Goal: Transaction & Acquisition: Purchase product/service

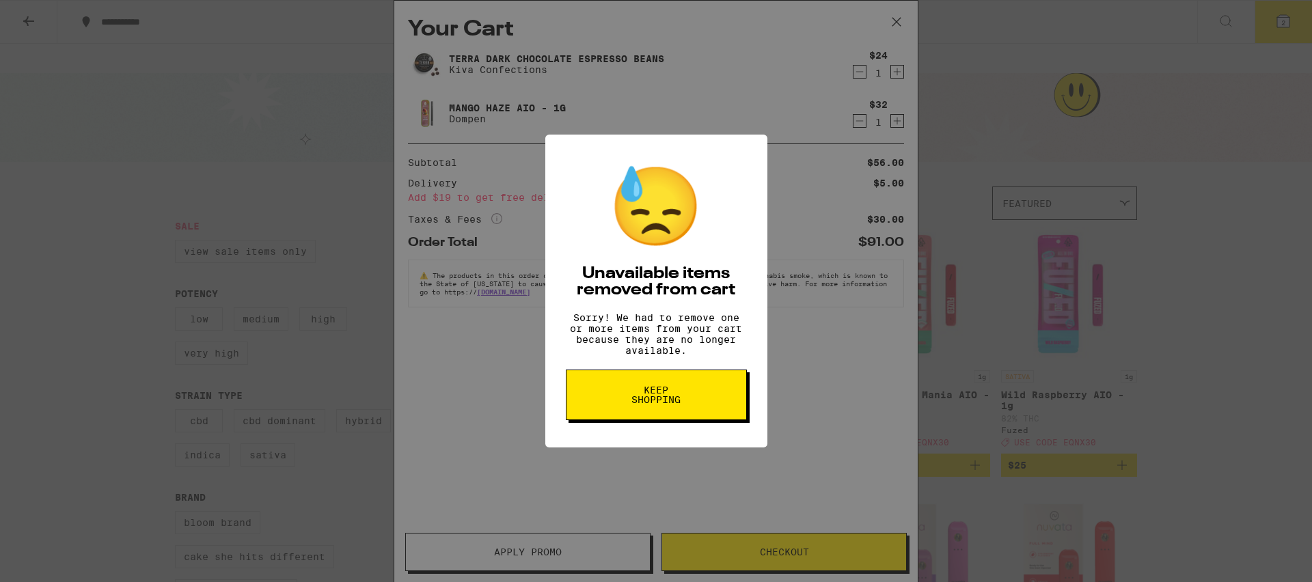
click at [703, 413] on button "Keep Shopping" at bounding box center [656, 395] width 181 height 51
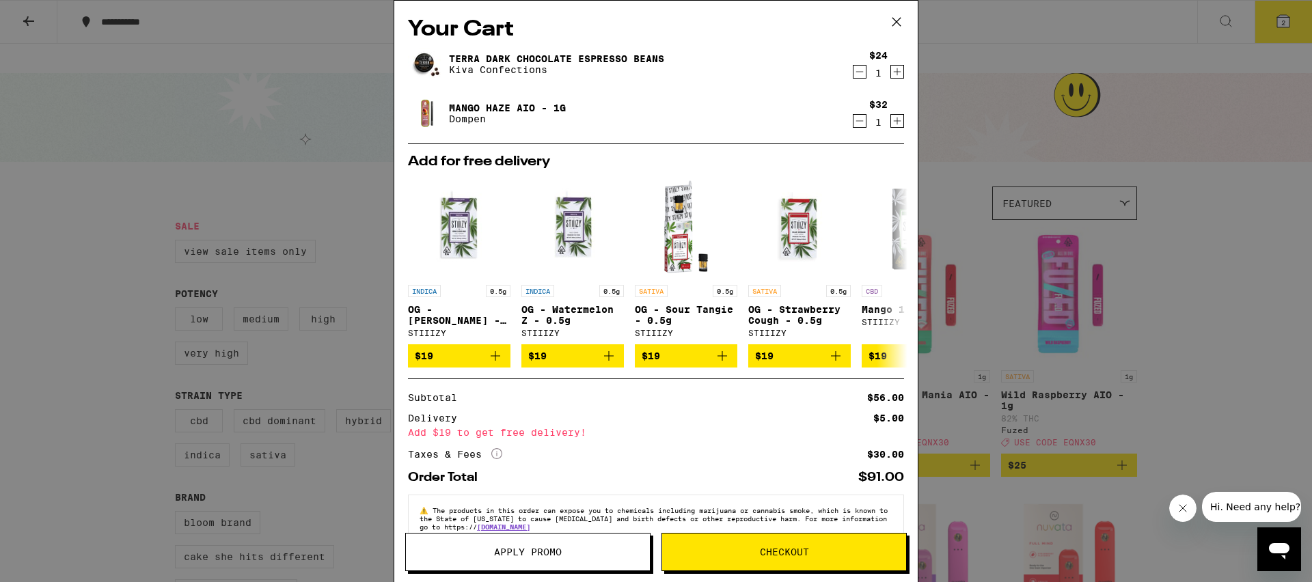
click at [1222, 267] on div "Your Cart Terra Dark Chocolate Espresso Beans Kiva Confections $24 1 Mango Haze…" at bounding box center [656, 291] width 1312 height 582
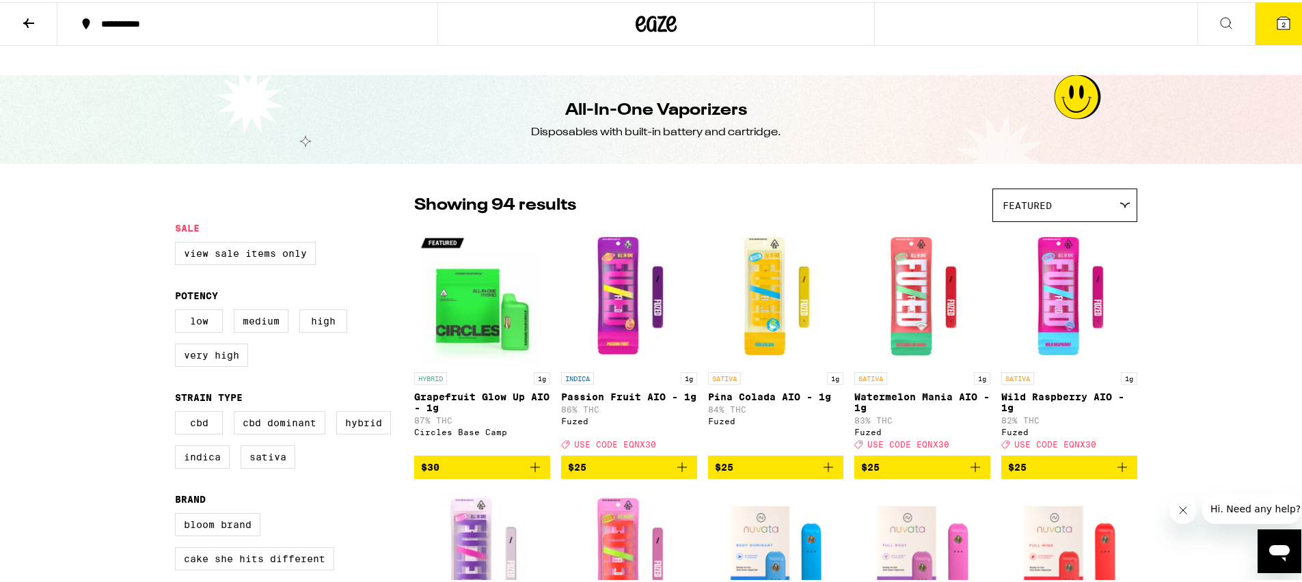
click at [19, 21] on button at bounding box center [28, 22] width 57 height 43
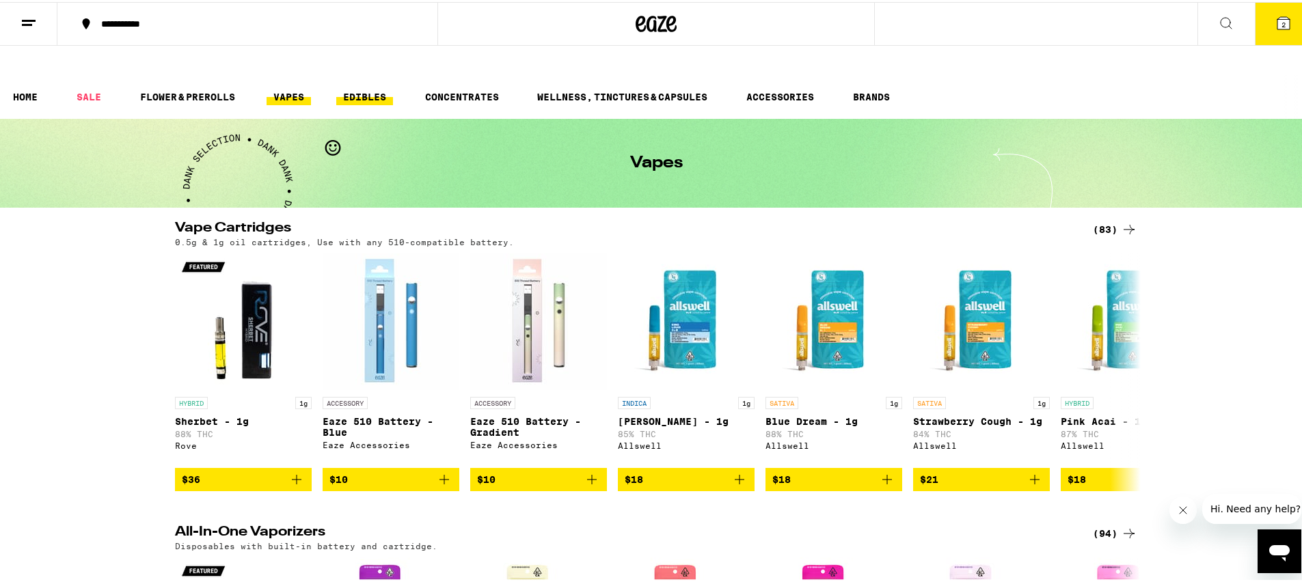
click at [372, 87] on link "EDIBLES" at bounding box center [364, 95] width 57 height 16
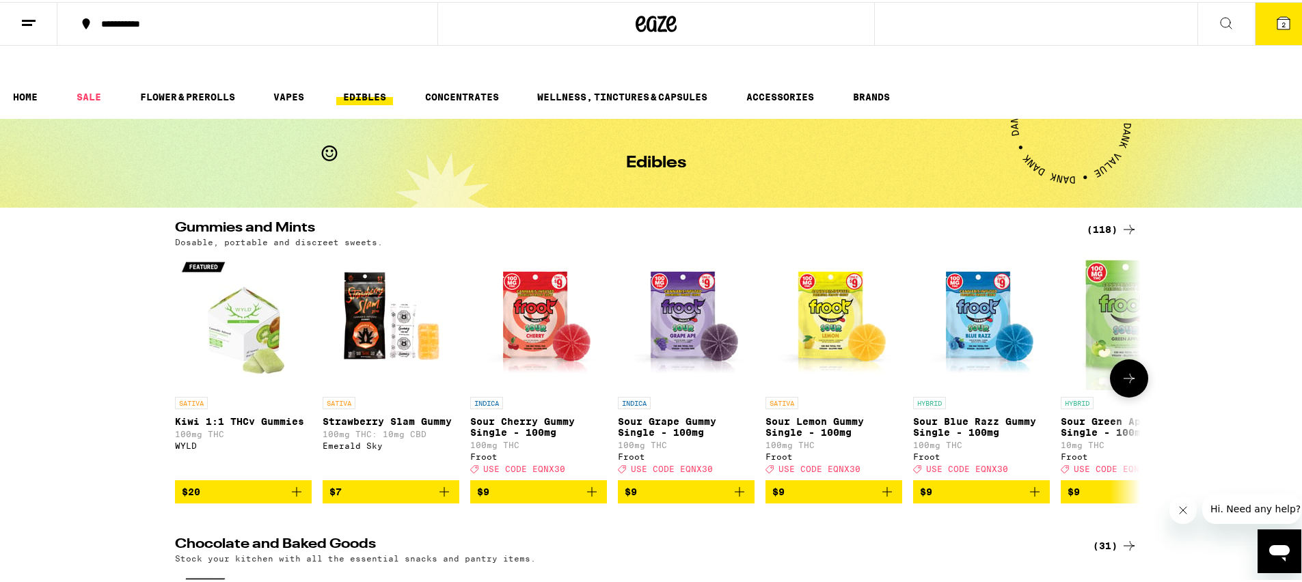
click at [1138, 357] on button at bounding box center [1129, 376] width 38 height 38
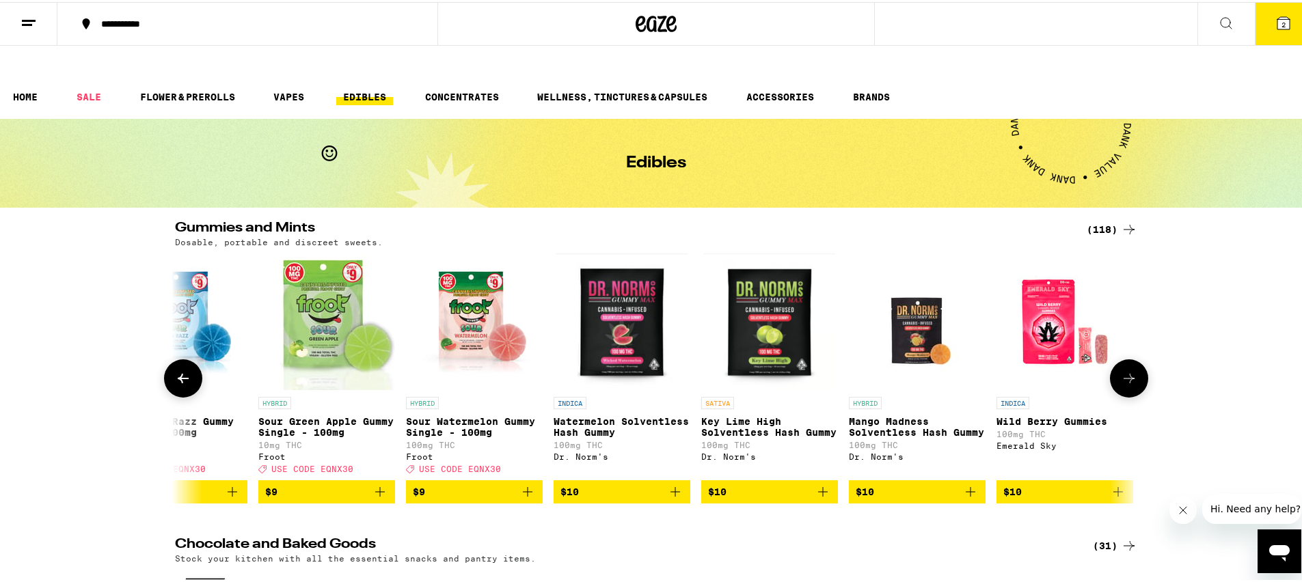
scroll to position [0, 813]
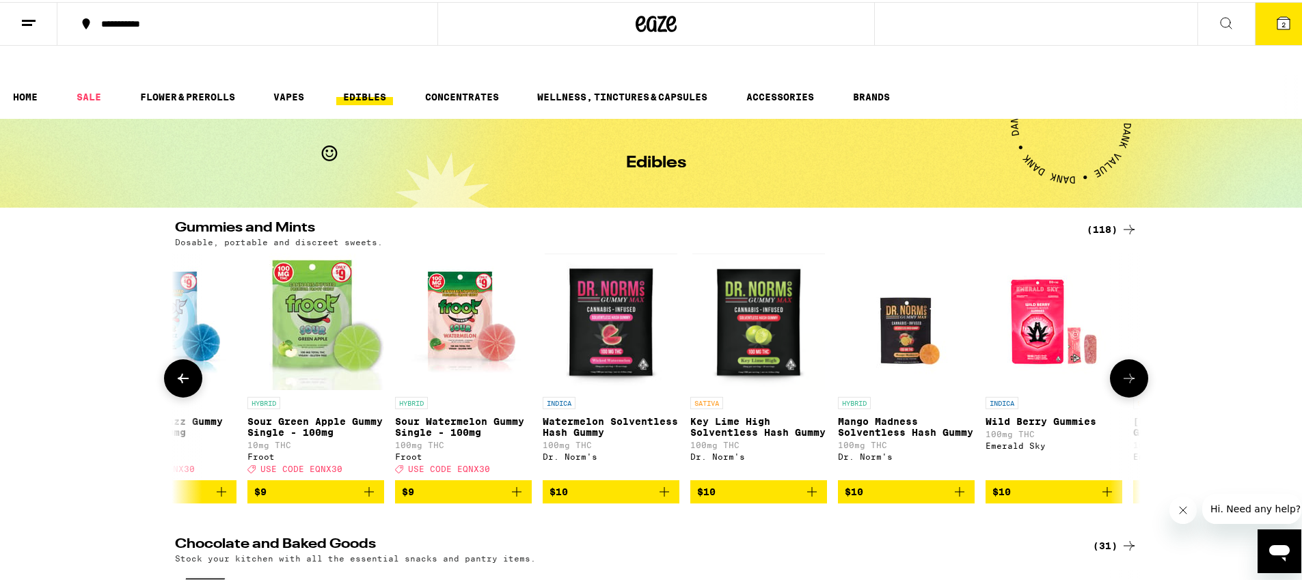
click at [1121, 368] on icon at bounding box center [1129, 376] width 16 height 16
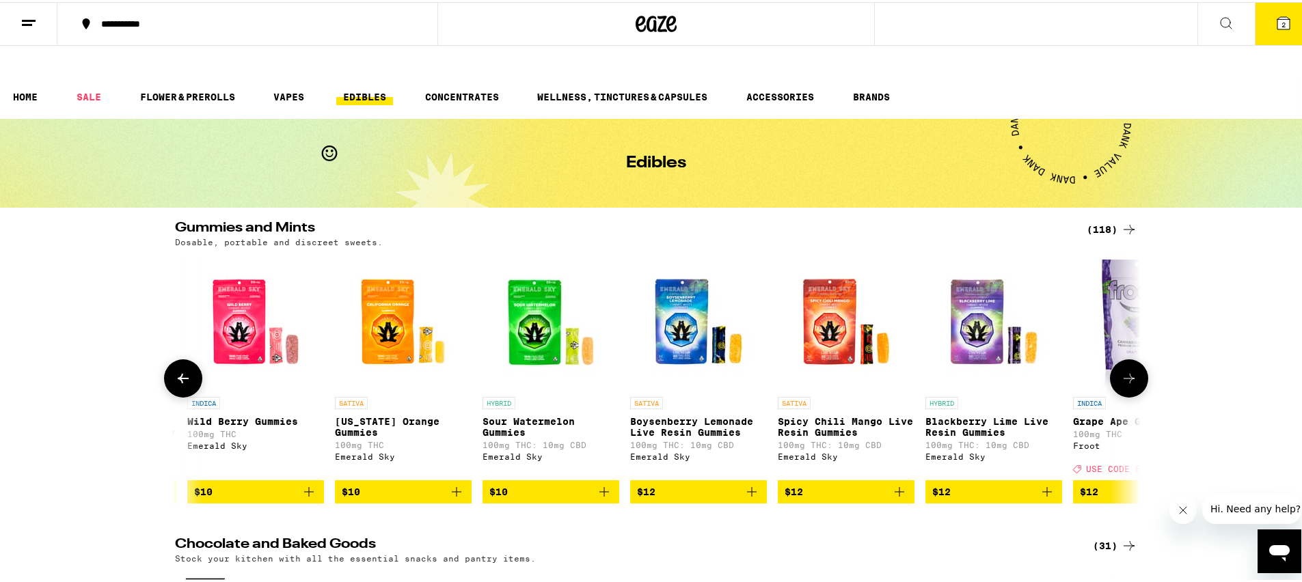
scroll to position [0, 1626]
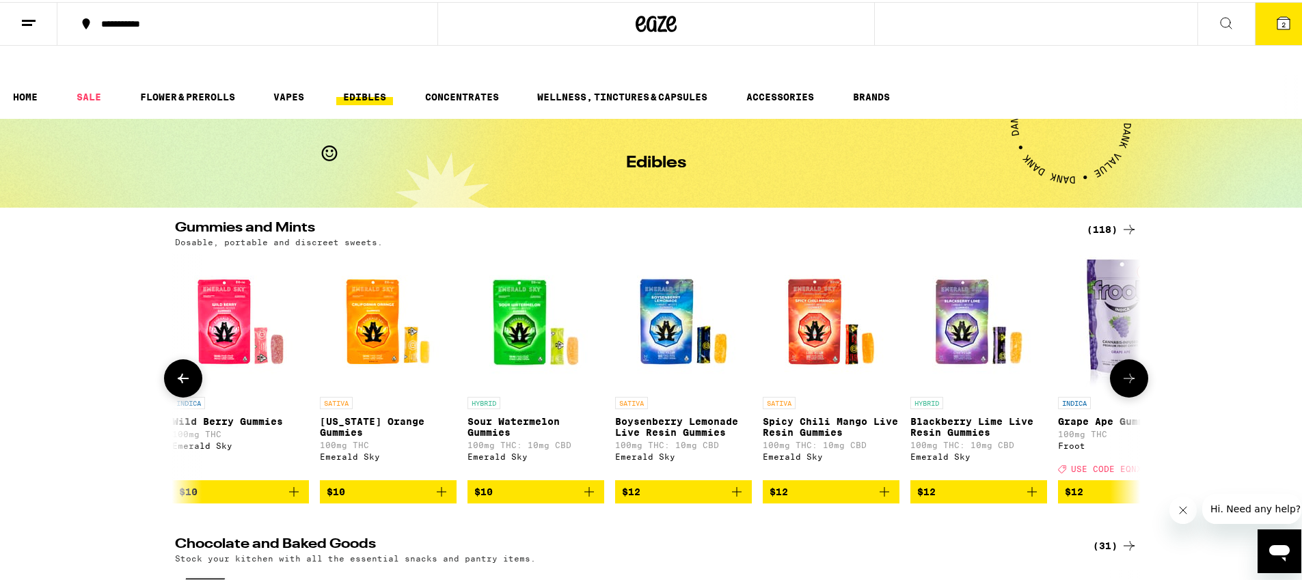
click at [1121, 368] on icon at bounding box center [1129, 376] width 16 height 16
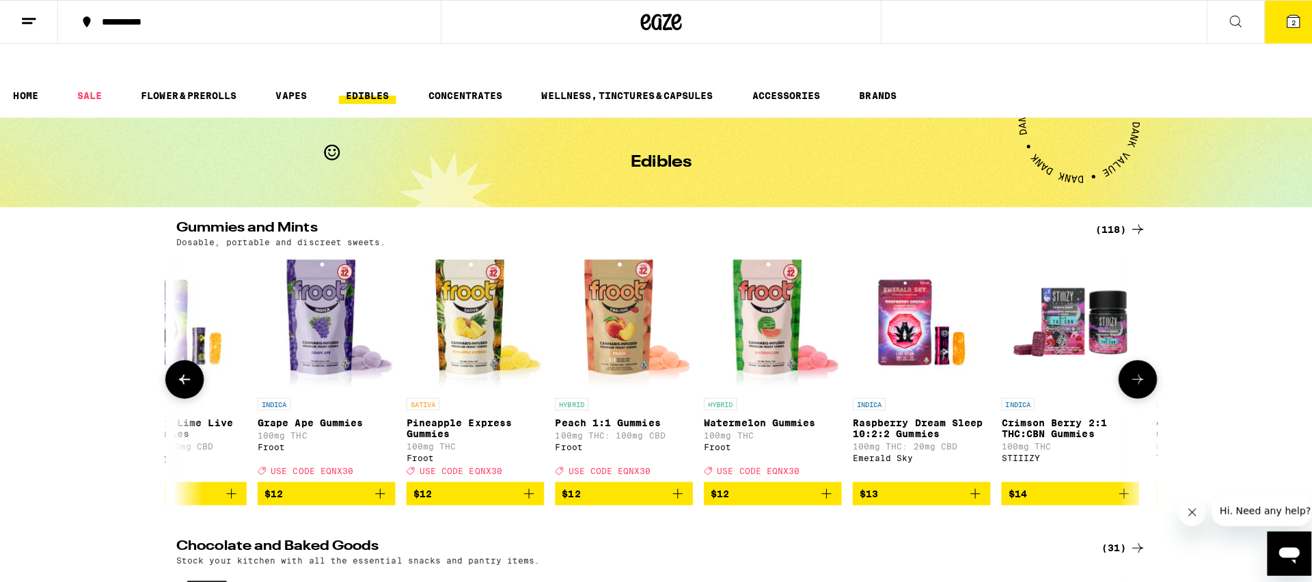
scroll to position [0, 2440]
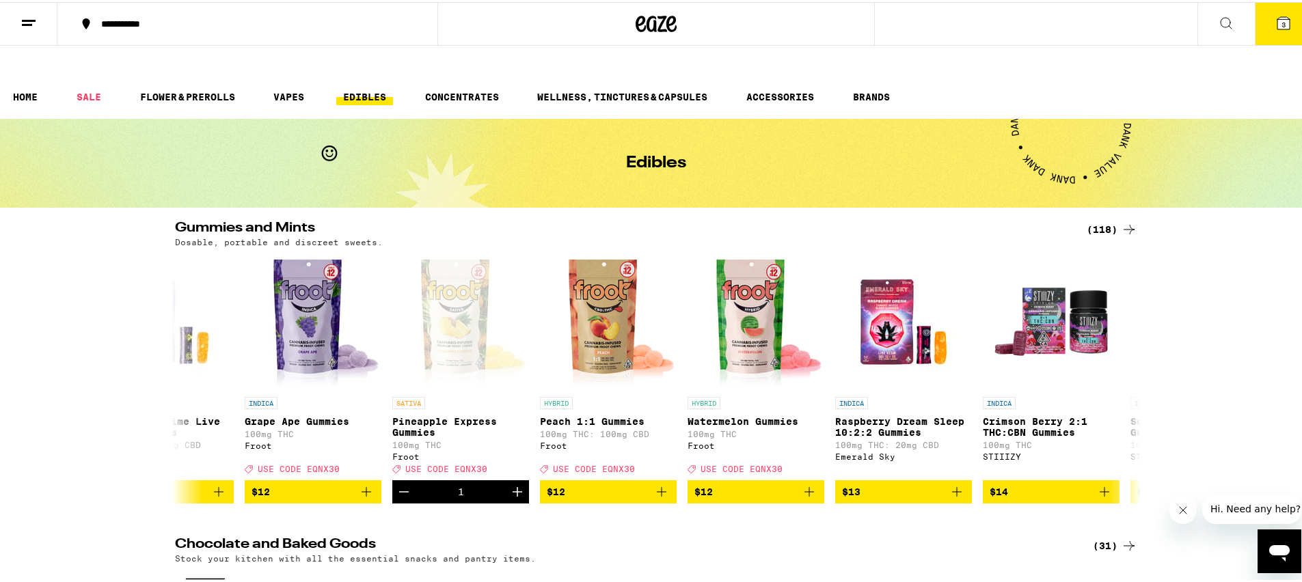
click at [1275, 26] on icon at bounding box center [1283, 21] width 16 height 16
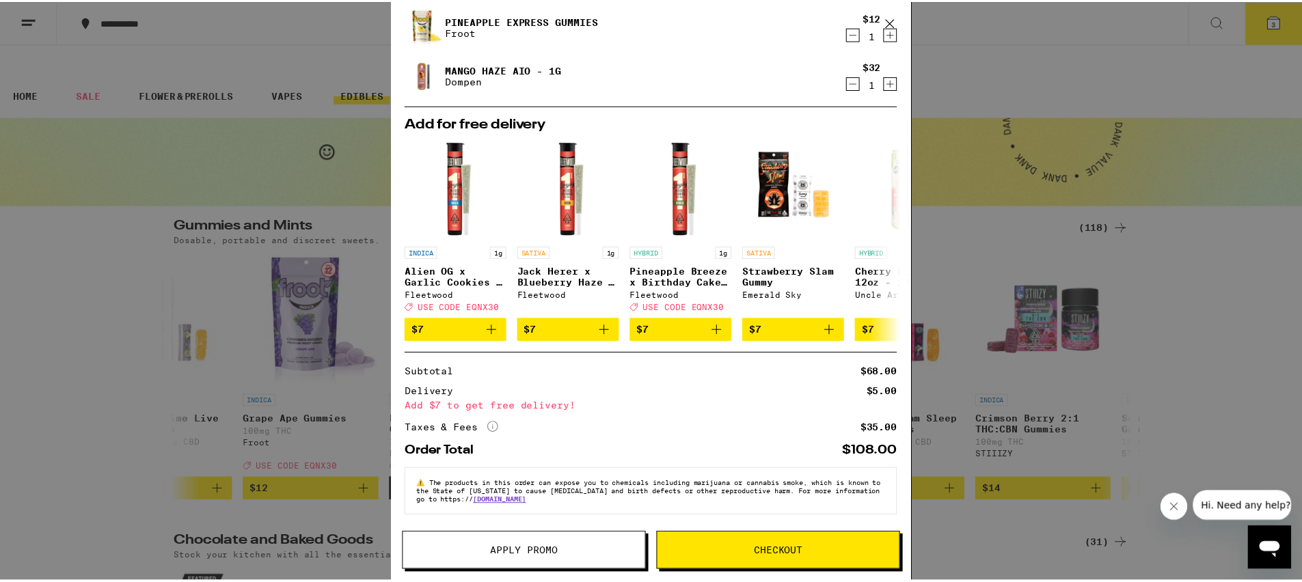
scroll to position [100, 0]
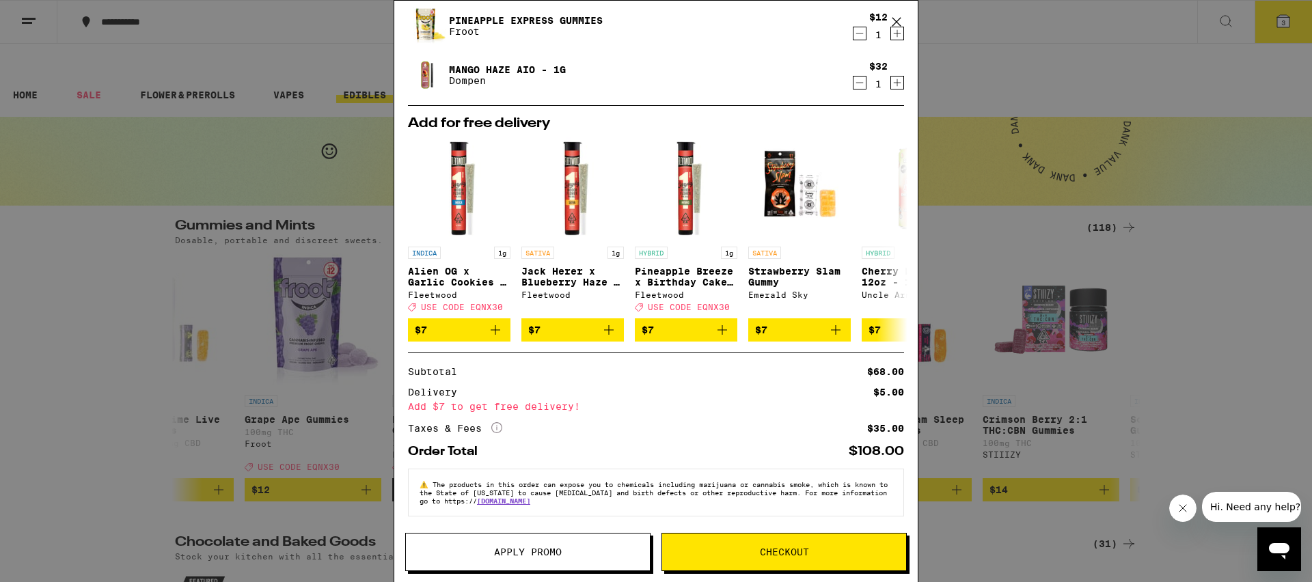
click at [1303, 339] on div "Your Cart Terra Dark Chocolate Espresso Beans Kiva Confections $24 1 Pineapple …" at bounding box center [656, 291] width 1312 height 582
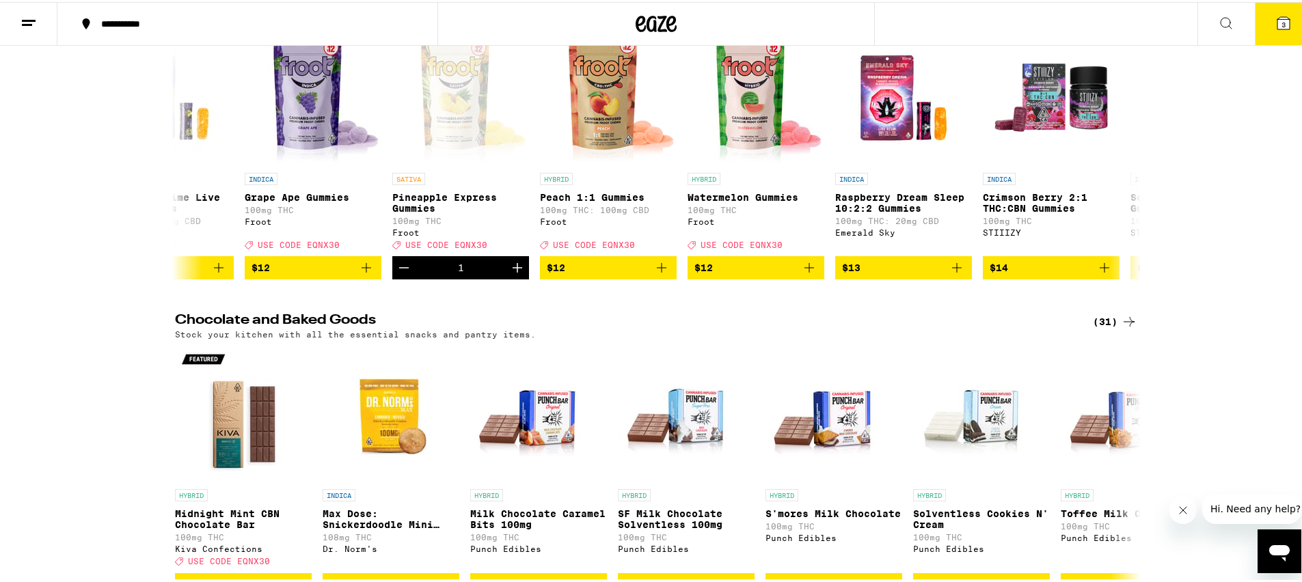
scroll to position [163, 0]
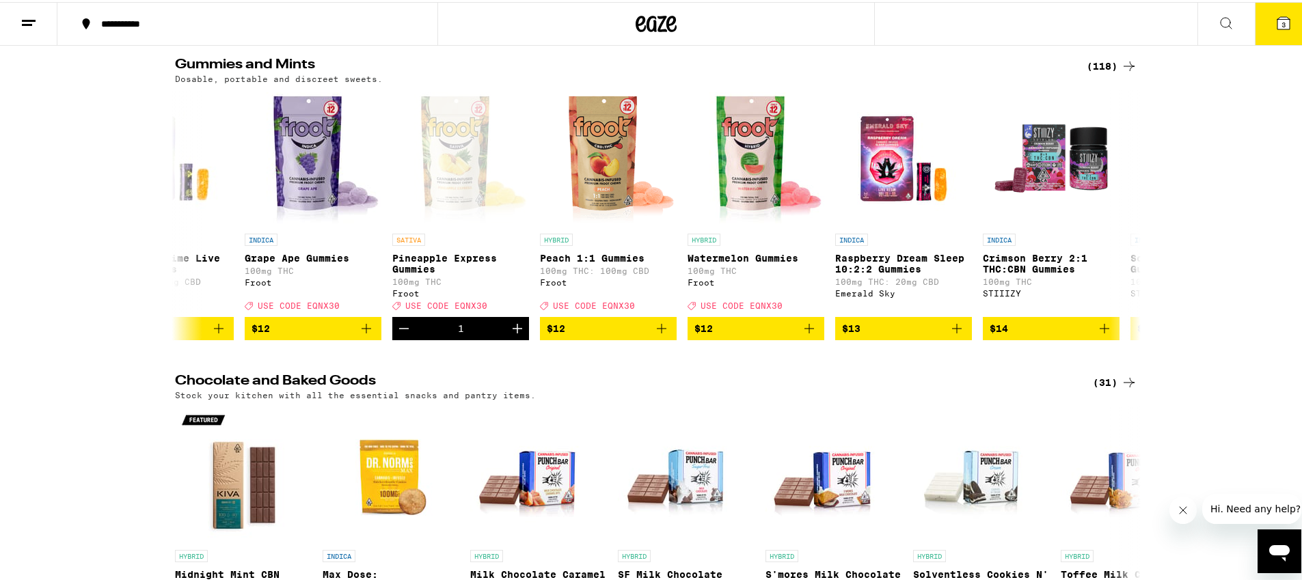
click at [1279, 13] on icon at bounding box center [1283, 21] width 16 height 16
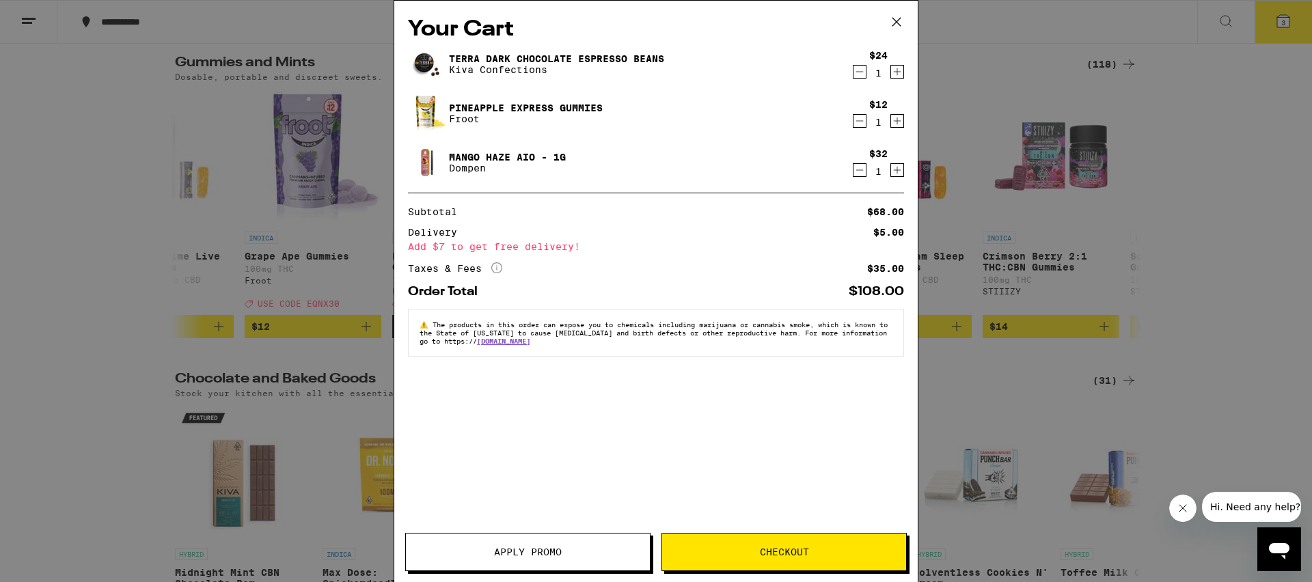
click at [557, 549] on span "Apply Promo" at bounding box center [528, 552] width 68 height 10
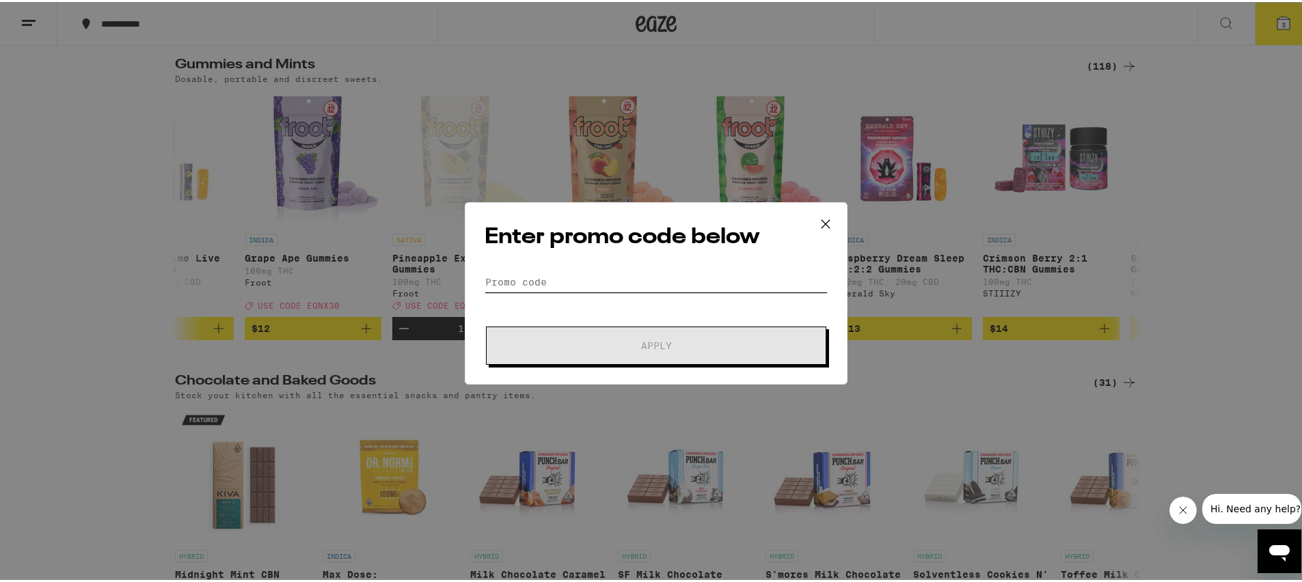
click at [597, 271] on input "Promo Code" at bounding box center [656, 280] width 343 height 21
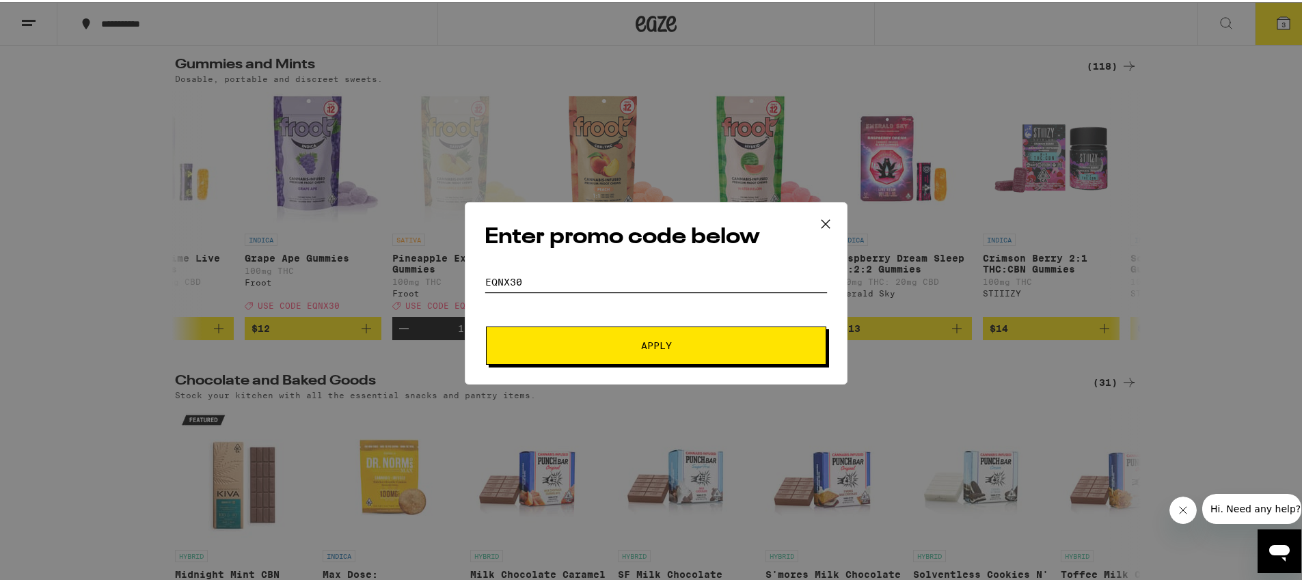
type input "EQNX30"
click at [486, 325] on button "Apply" at bounding box center [656, 344] width 340 height 38
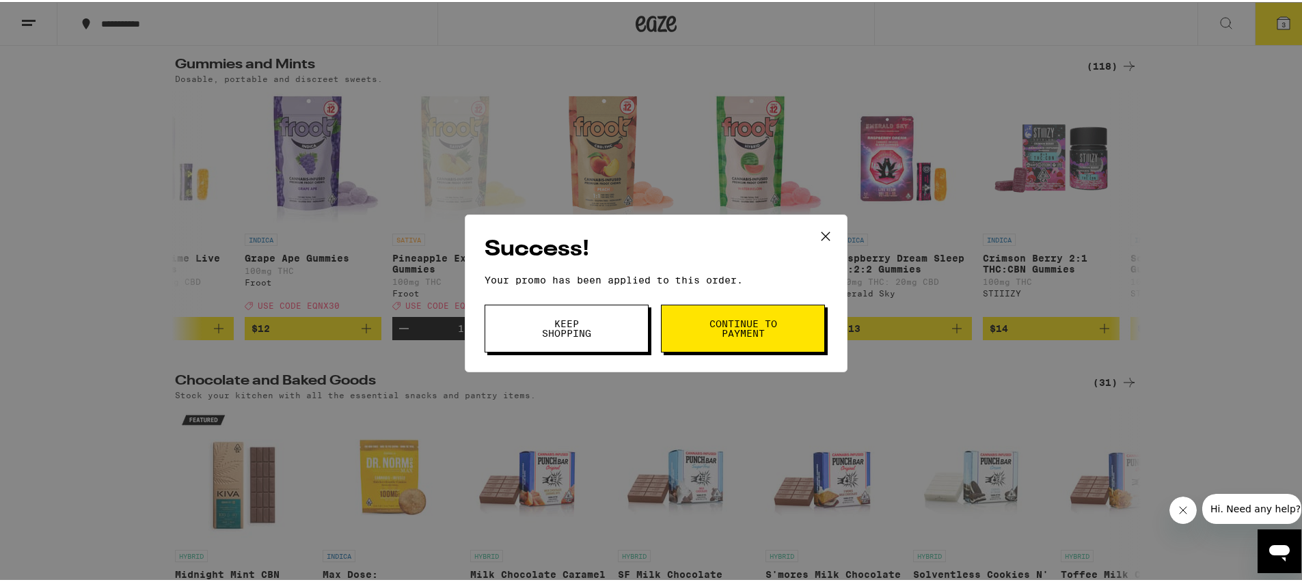
click at [770, 324] on span "Continue to payment" at bounding box center [743, 326] width 70 height 19
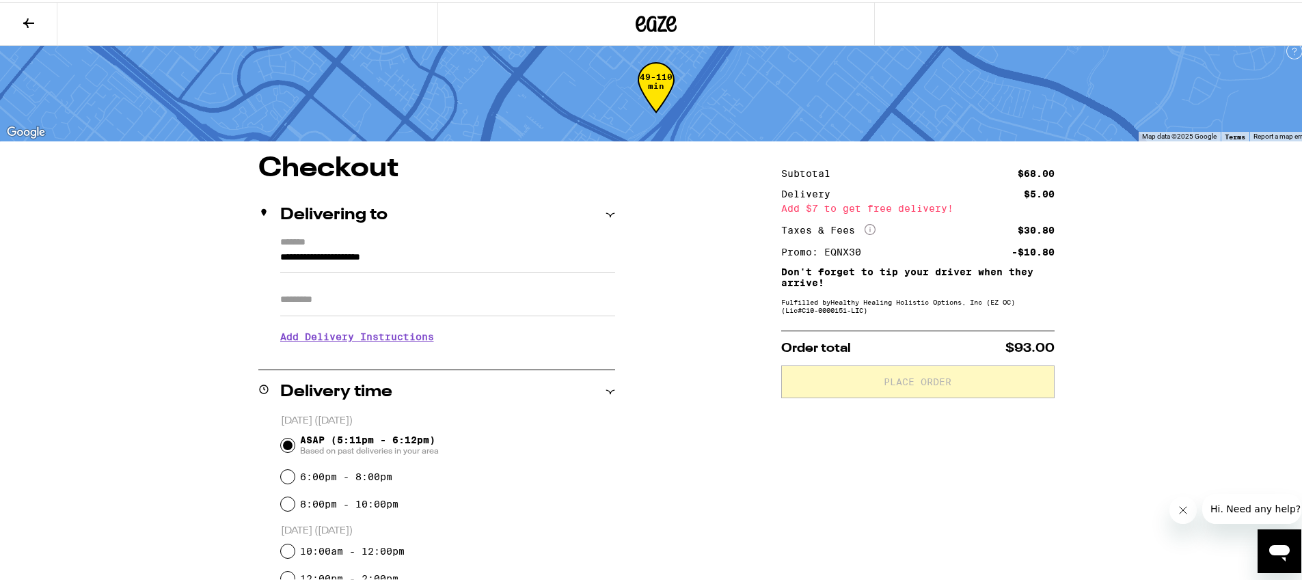
scroll to position [42, 0]
click at [24, 27] on icon at bounding box center [29, 21] width 16 height 16
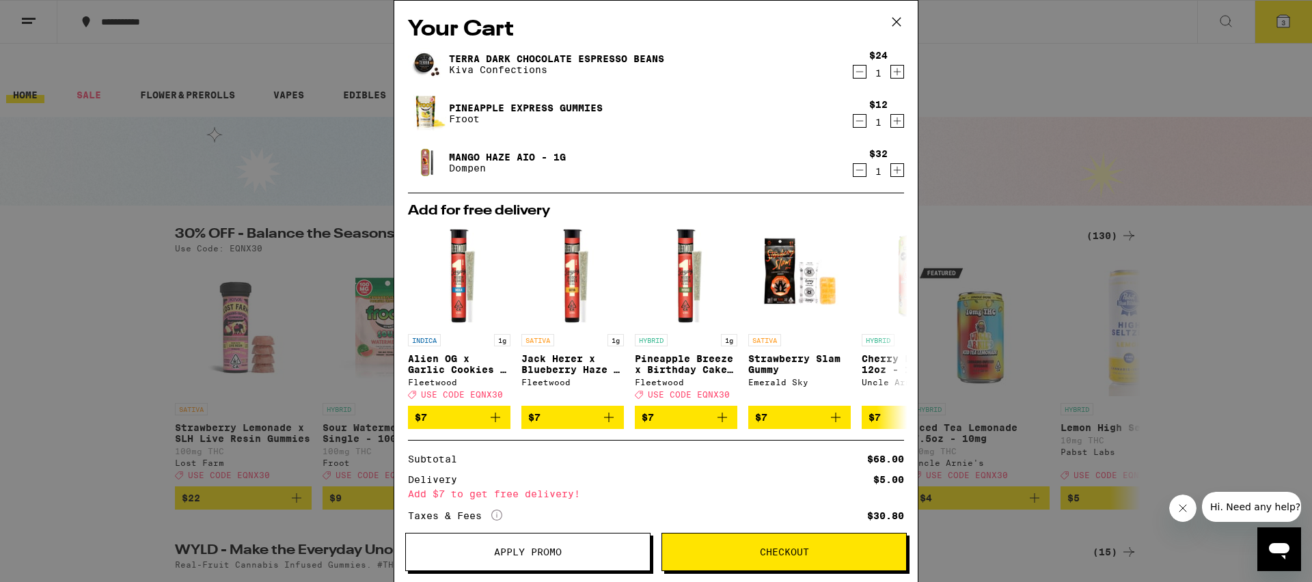
click at [469, 161] on link "Mango Haze AIO - 1g" at bounding box center [507, 157] width 117 height 11
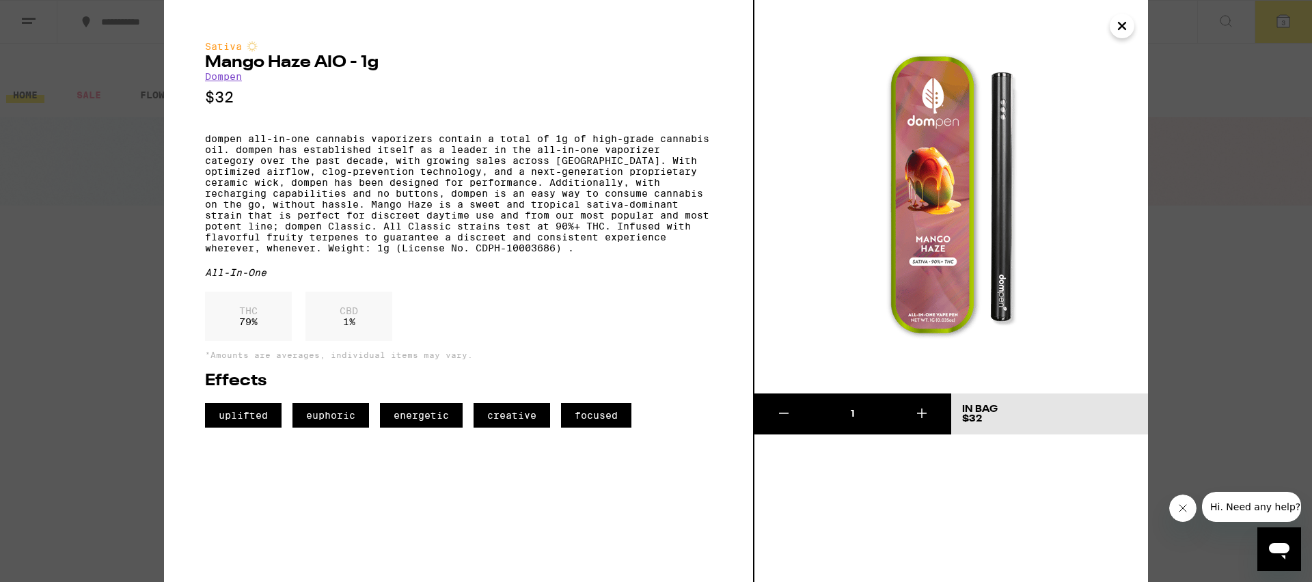
click at [225, 77] on link "Dompen" at bounding box center [223, 76] width 37 height 11
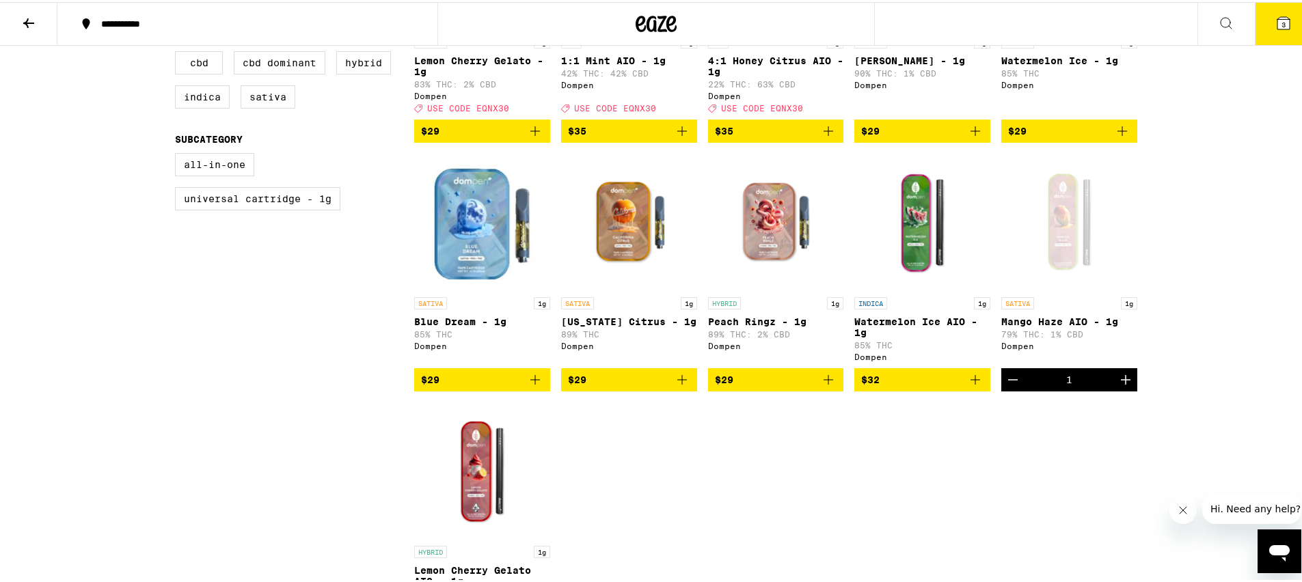
scroll to position [689, 0]
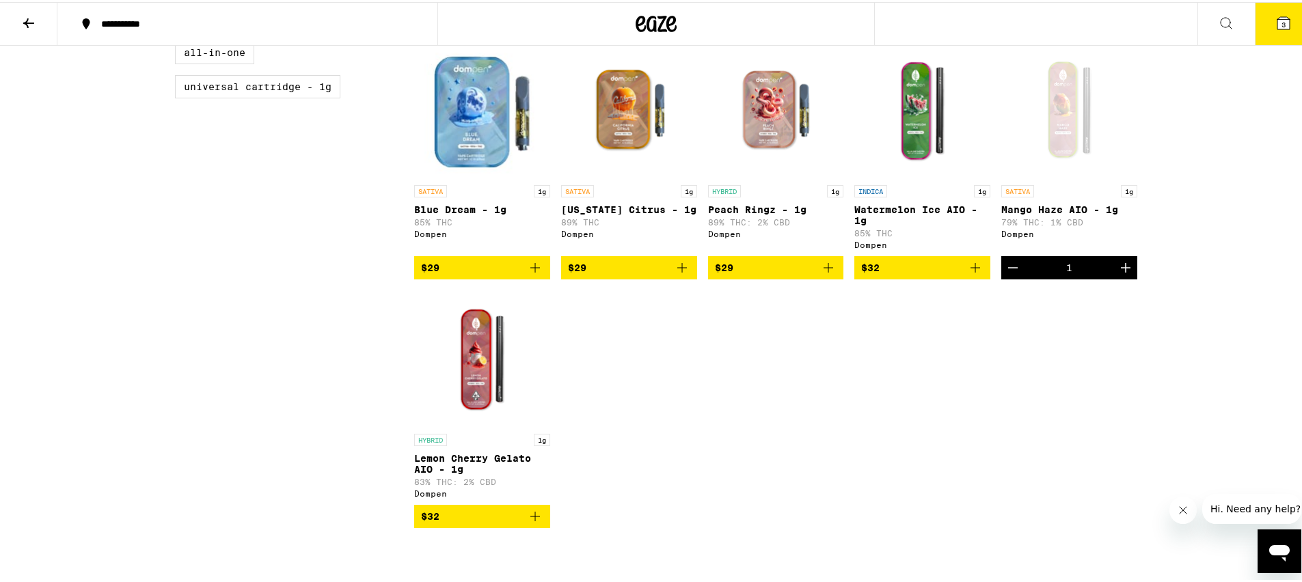
click at [534, 510] on icon "Add to bag" at bounding box center [535, 514] width 16 height 16
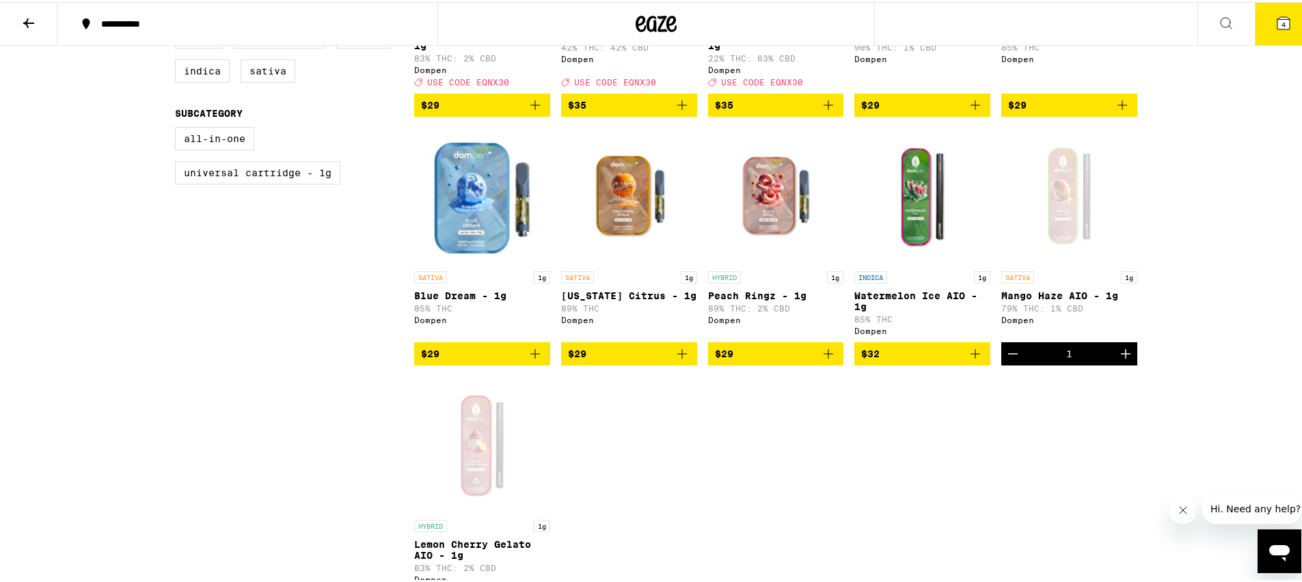
scroll to position [422, 0]
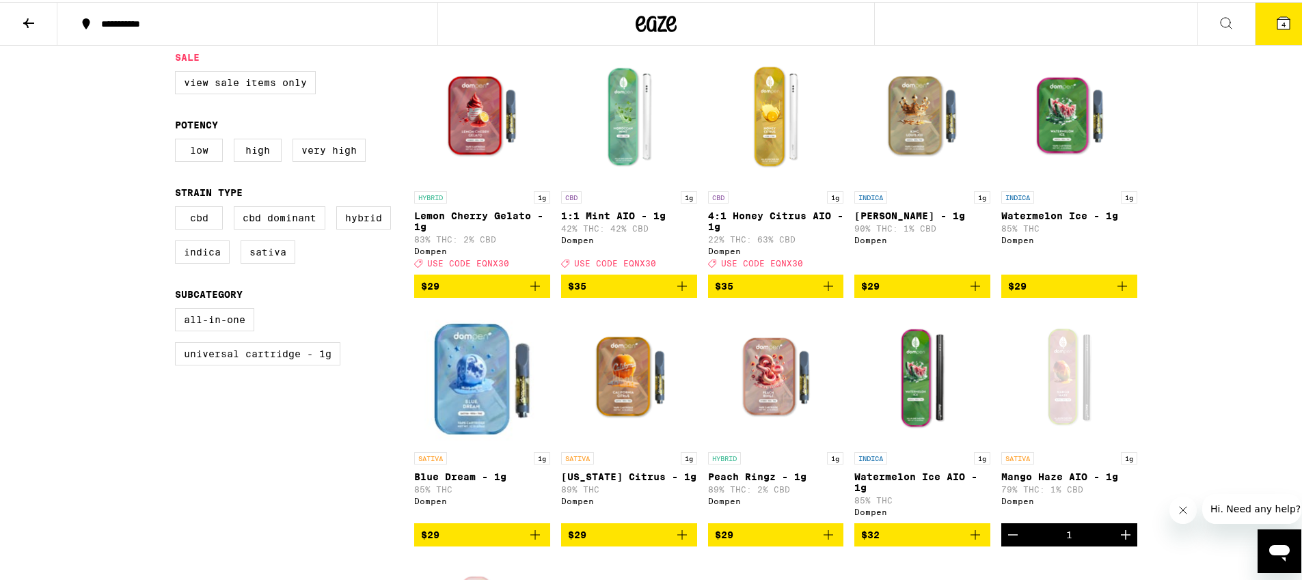
click at [1281, 18] on span "4" at bounding box center [1283, 22] width 4 height 8
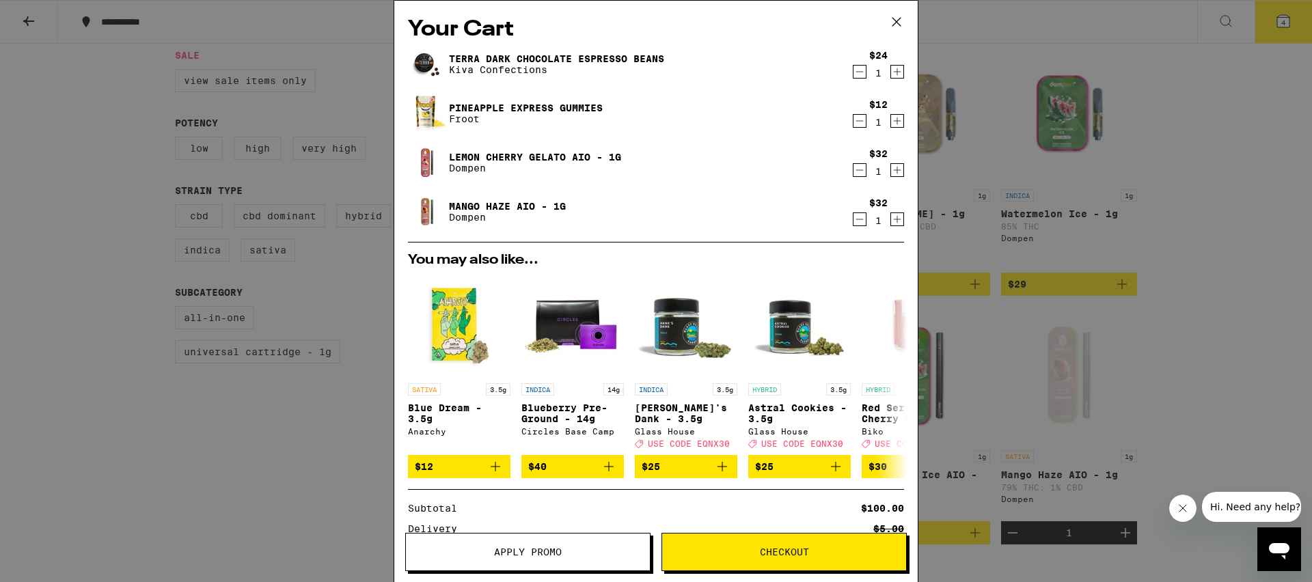
click at [854, 173] on icon "Decrement" at bounding box center [860, 170] width 12 height 16
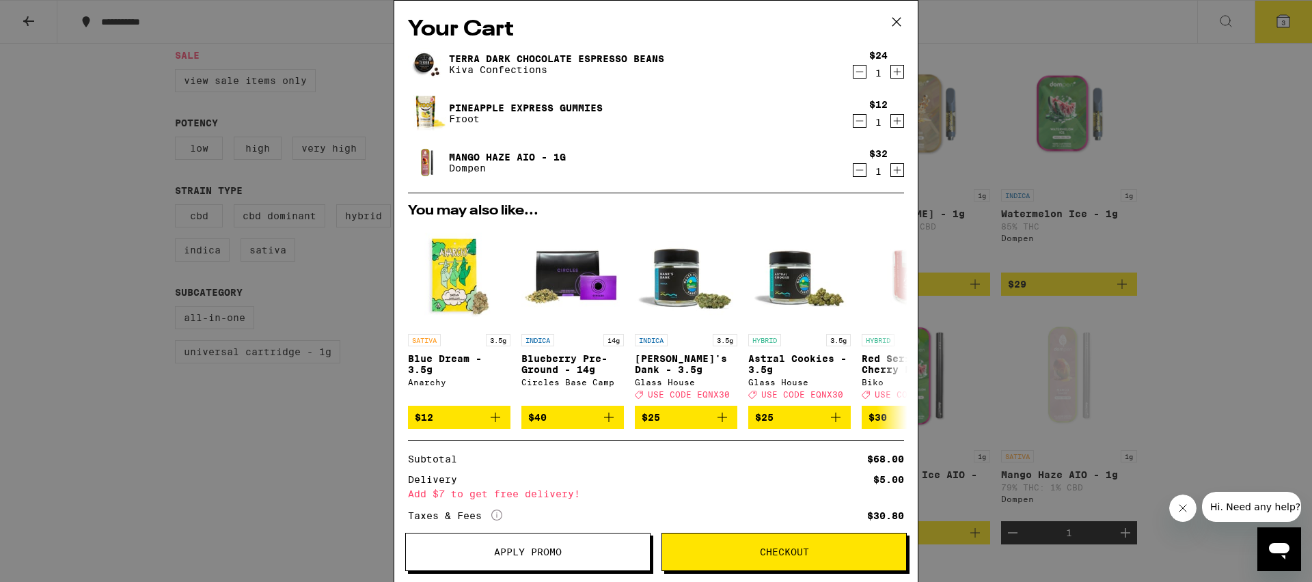
click at [1216, 189] on div "Your Cart Terra Dark Chocolate Espresso Beans Kiva Confections $24 1 Pineapple …" at bounding box center [656, 291] width 1312 height 582
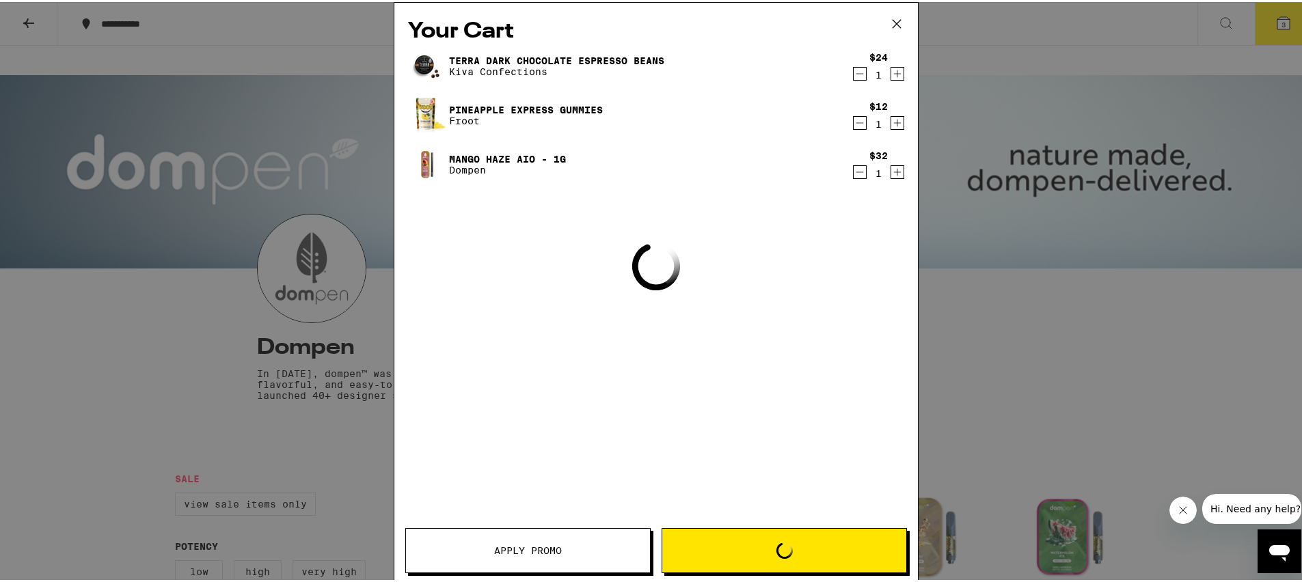
scroll to position [422, 0]
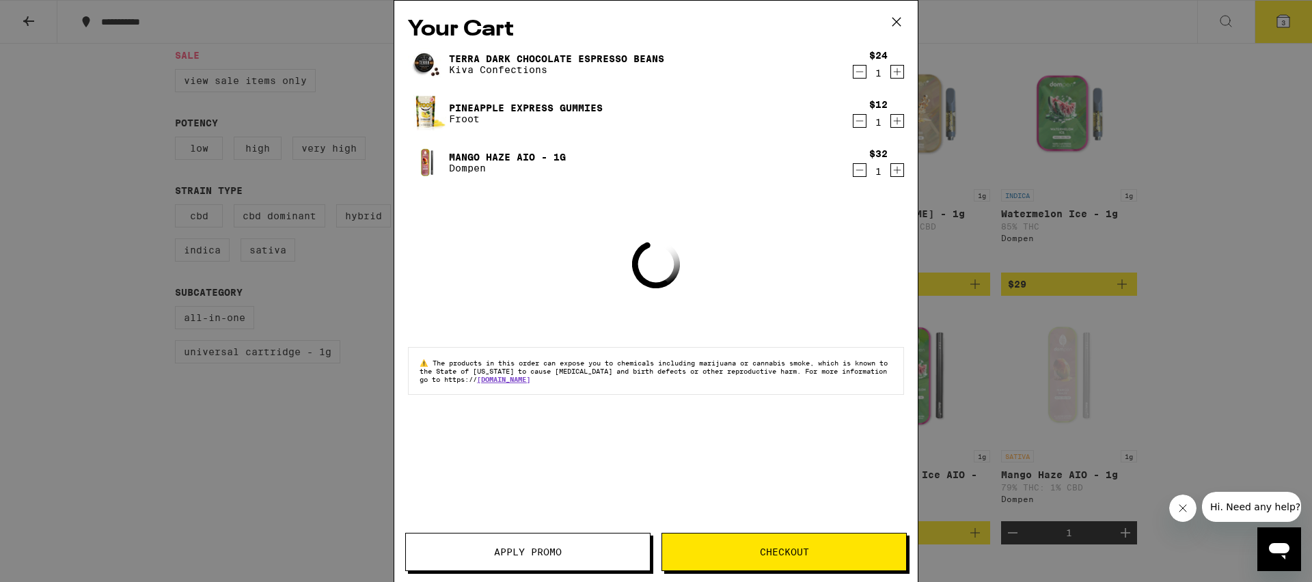
click at [31, 185] on div "Your Cart Terra Dark Chocolate Espresso Beans Kiva Confections $24 1 Pineapple …" at bounding box center [656, 291] width 1312 height 582
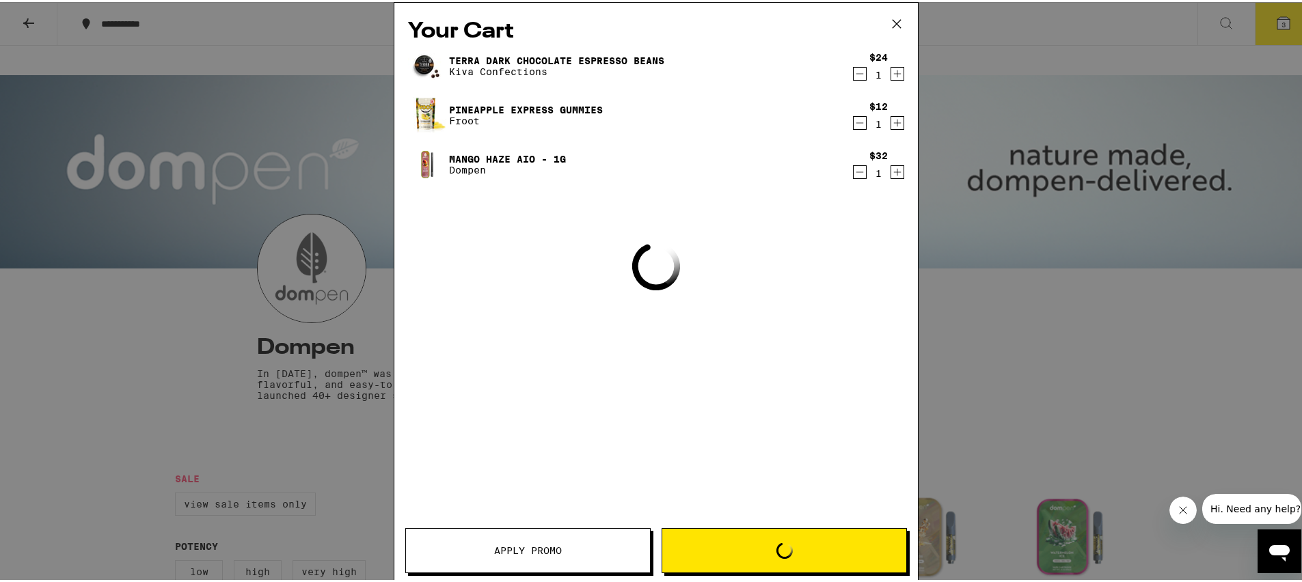
scroll to position [422, 0]
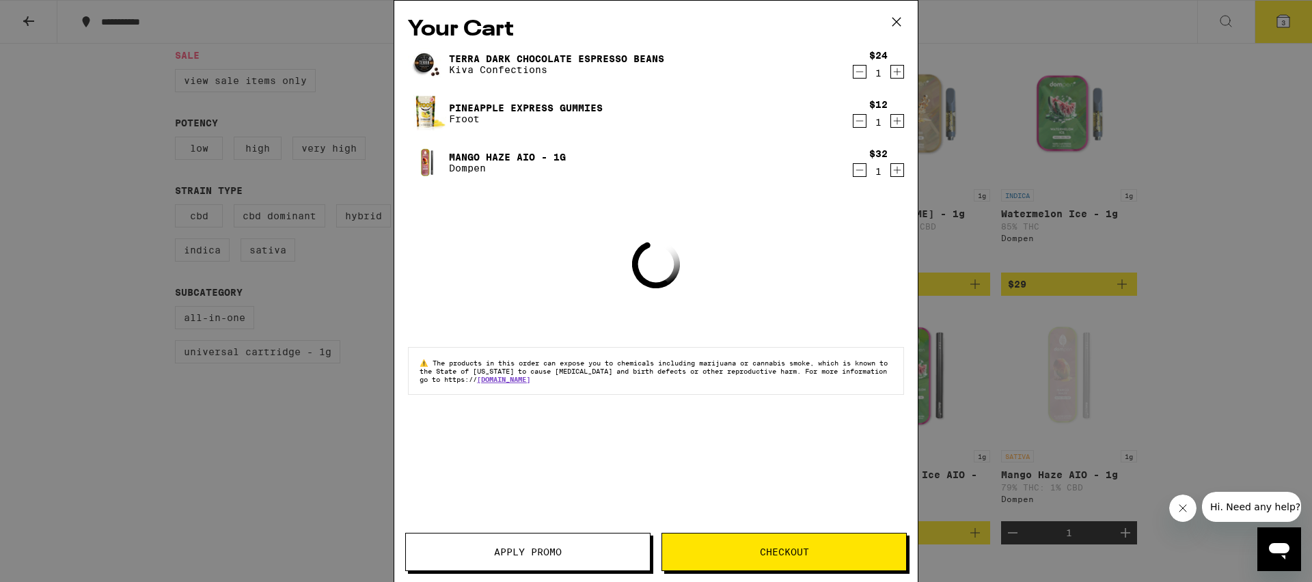
click at [901, 27] on icon at bounding box center [896, 22] width 21 height 21
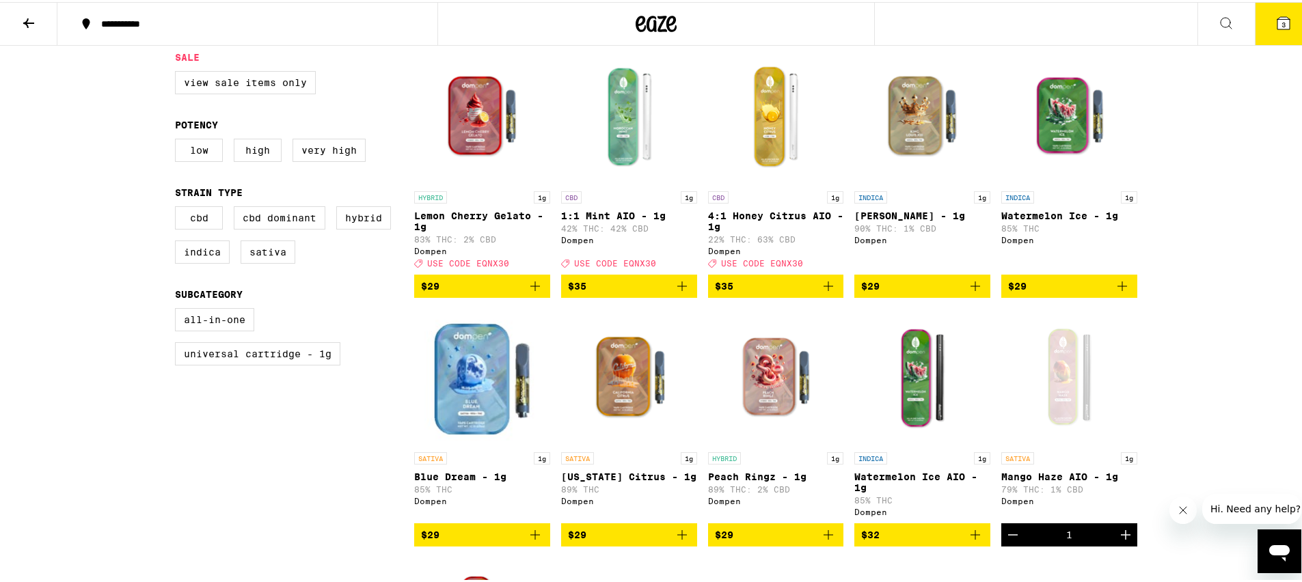
click at [44, 22] on button at bounding box center [28, 22] width 57 height 43
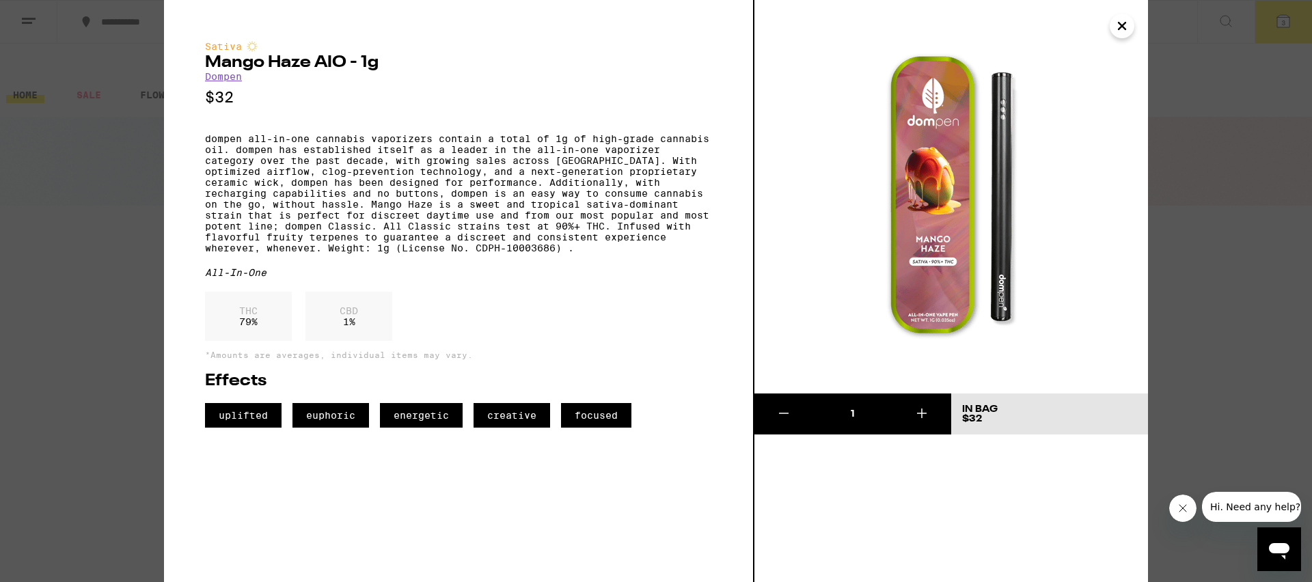
click at [1121, 21] on icon "Close" at bounding box center [1122, 26] width 16 height 21
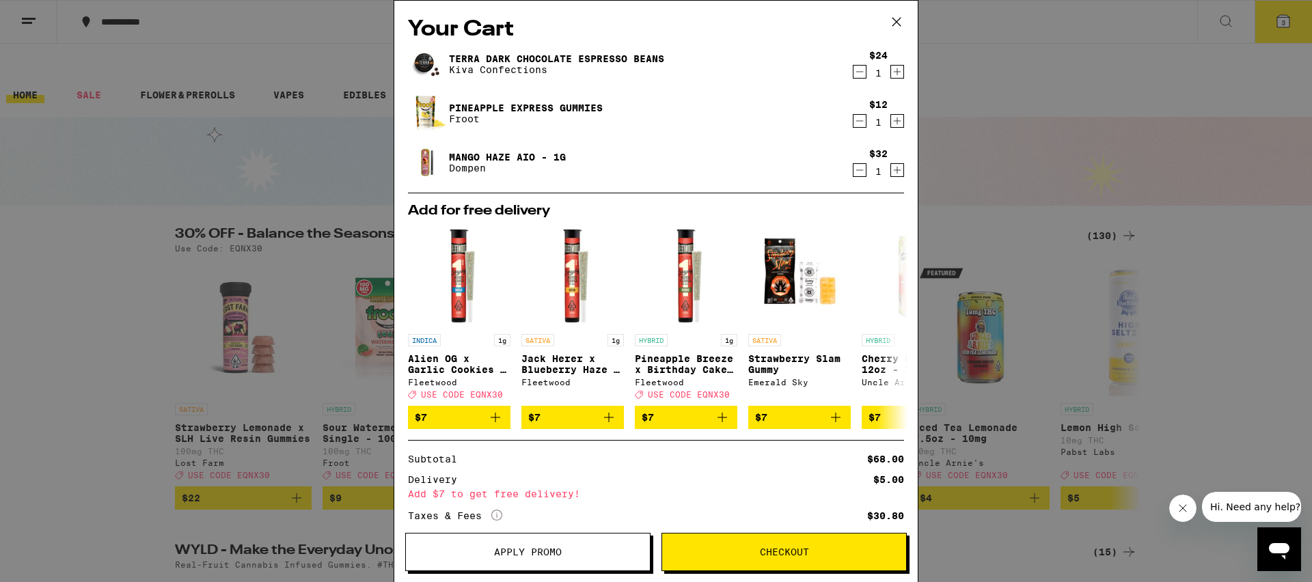
click at [895, 14] on icon at bounding box center [896, 22] width 21 height 21
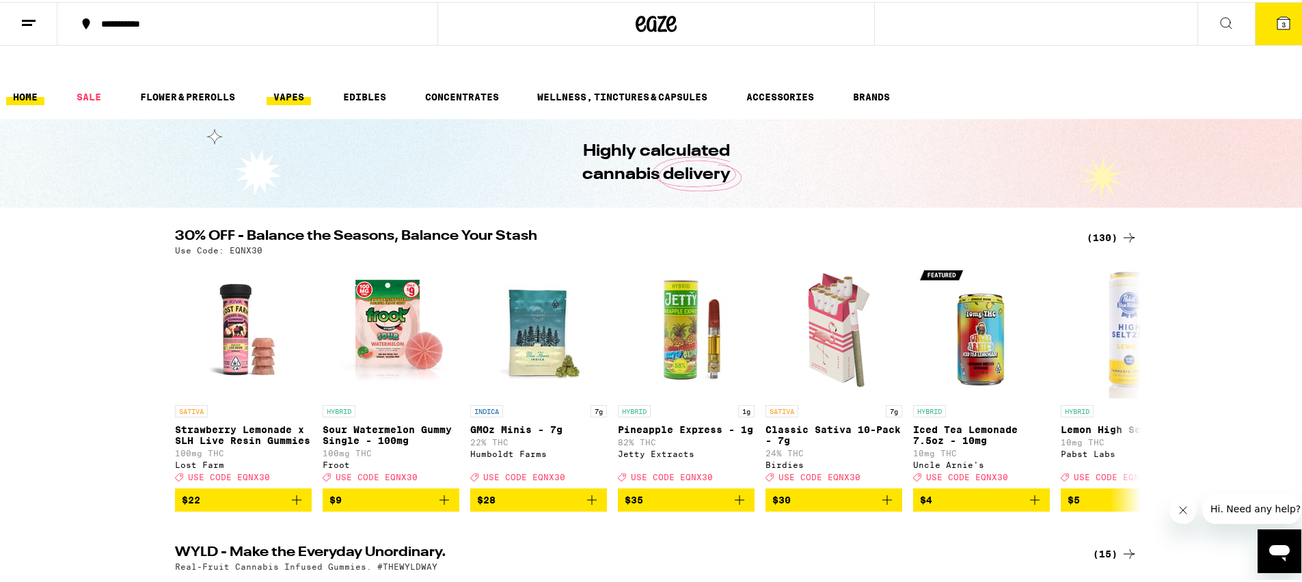
click at [301, 87] on link "VAPES" at bounding box center [289, 95] width 44 height 16
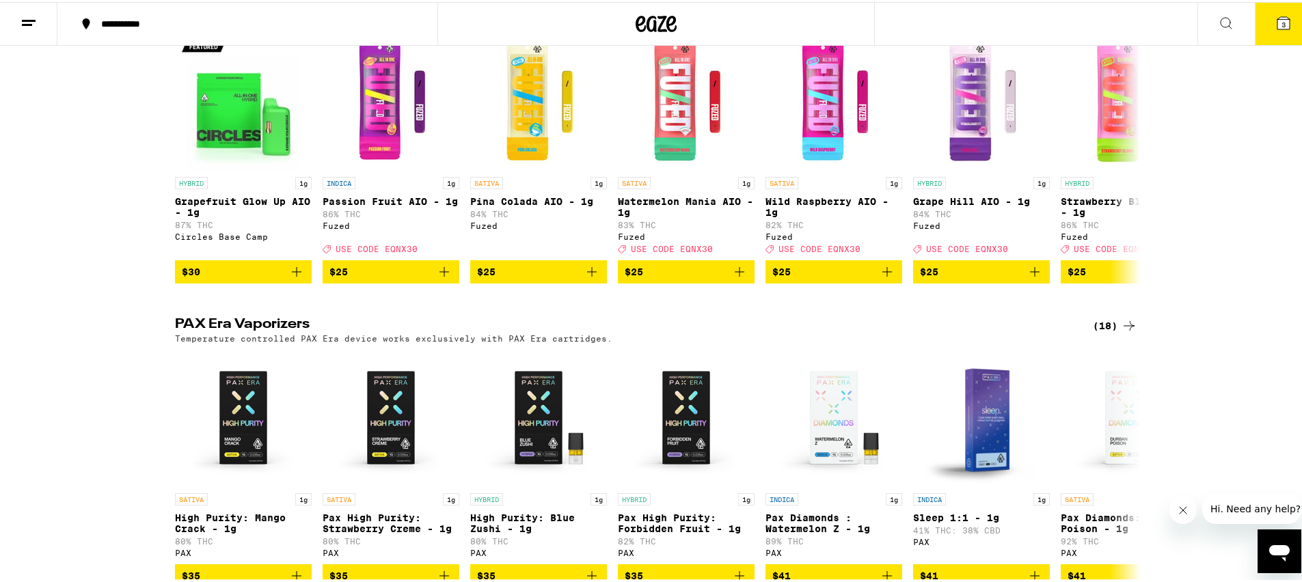
scroll to position [366, 0]
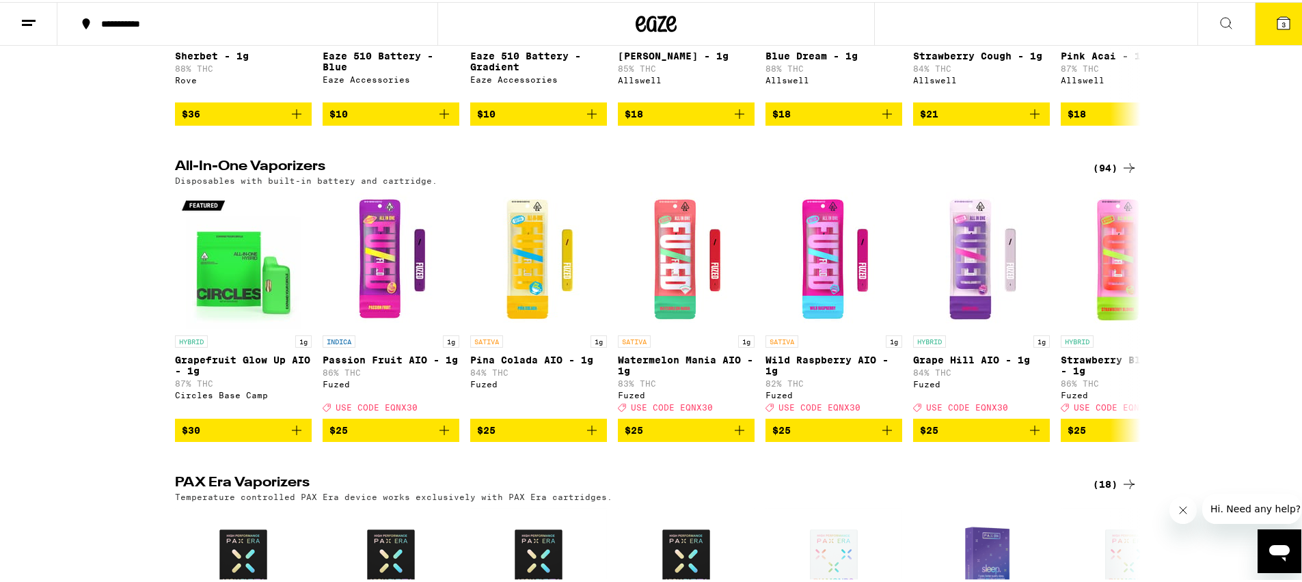
click at [1134, 158] on div "All-In-One Vaporizers (94) Disposables with built-in battery and cartridge." at bounding box center [656, 170] width 984 height 25
click at [1130, 158] on icon at bounding box center [1129, 166] width 16 height 16
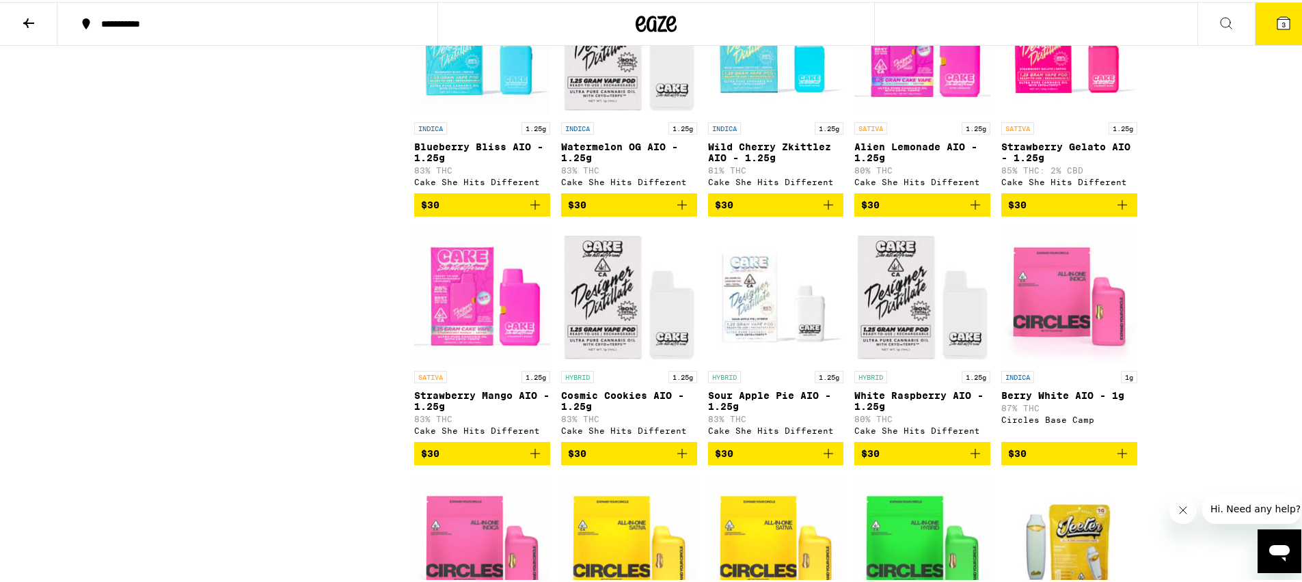
scroll to position [893, 0]
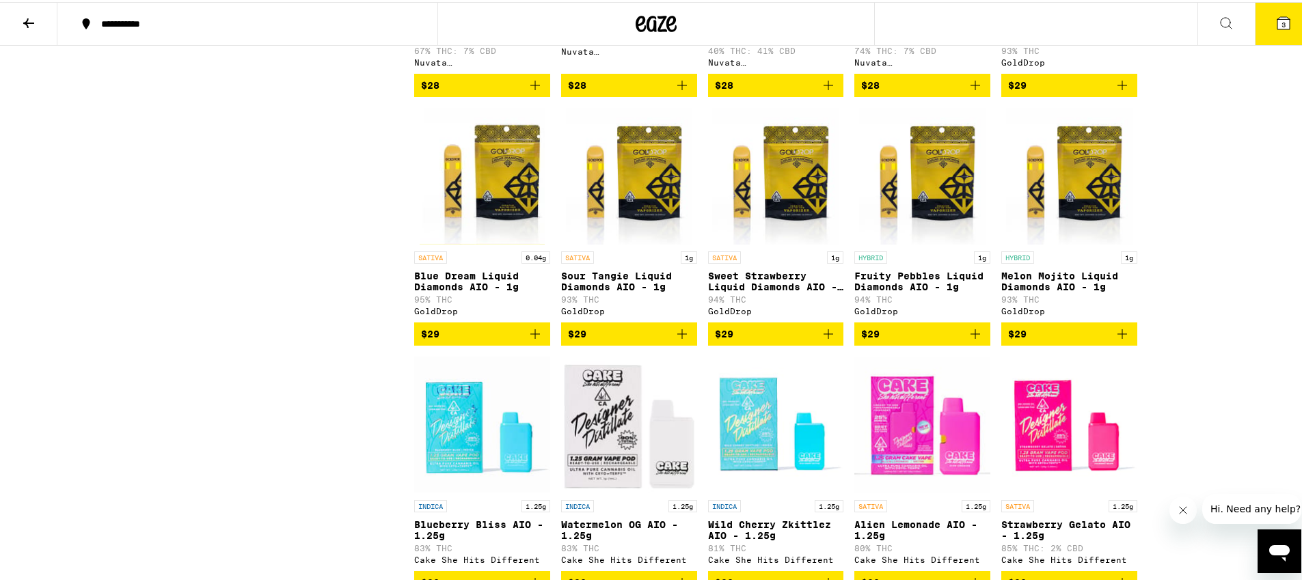
click at [25, 18] on icon at bounding box center [29, 21] width 16 height 16
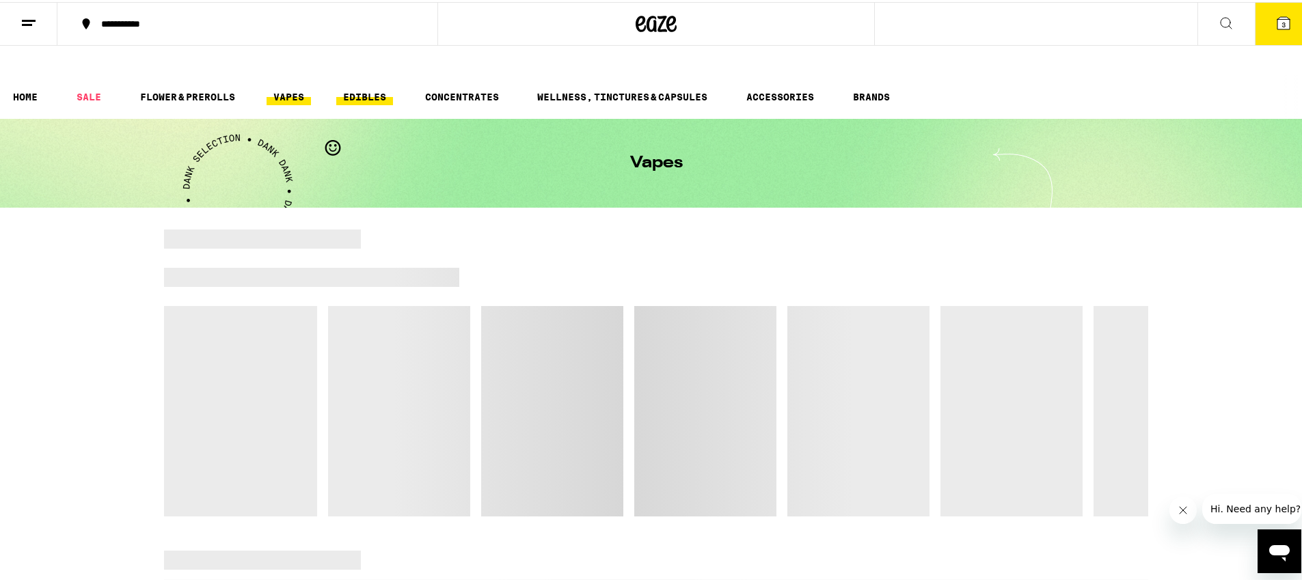
click at [372, 87] on link "EDIBLES" at bounding box center [364, 95] width 57 height 16
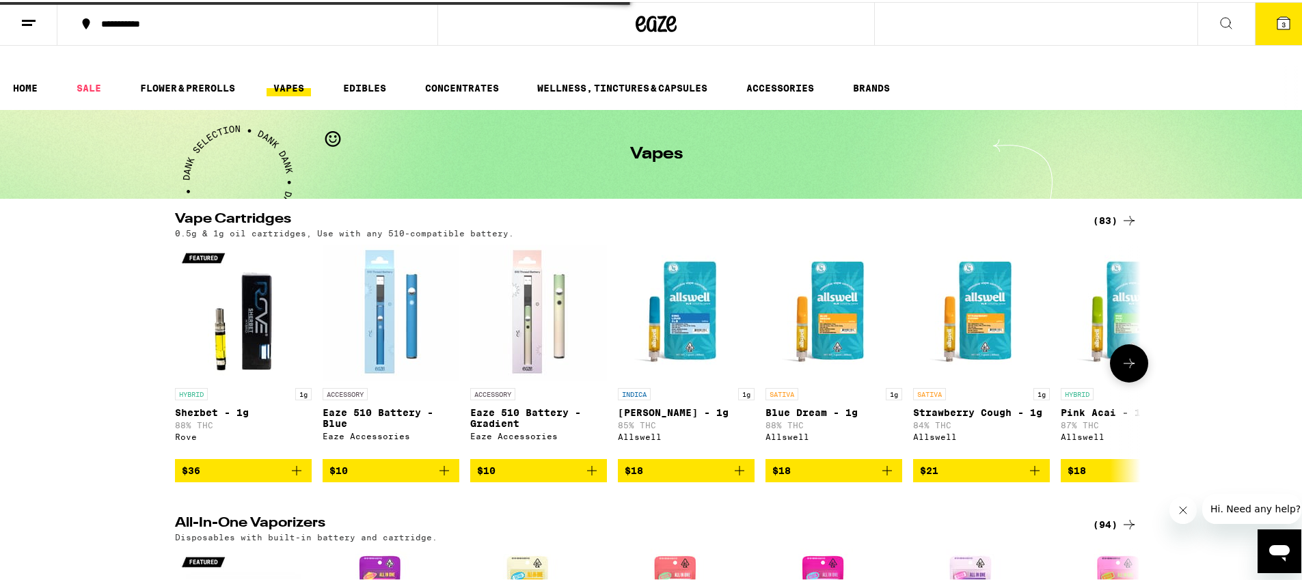
scroll to position [23, 0]
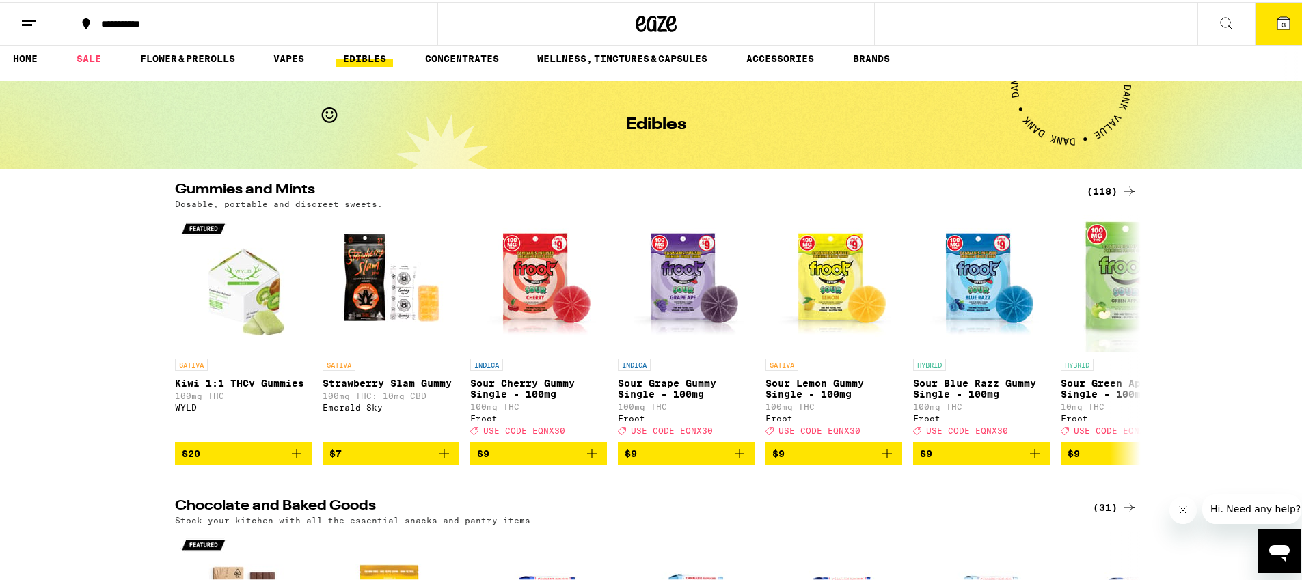
scroll to position [107, 0]
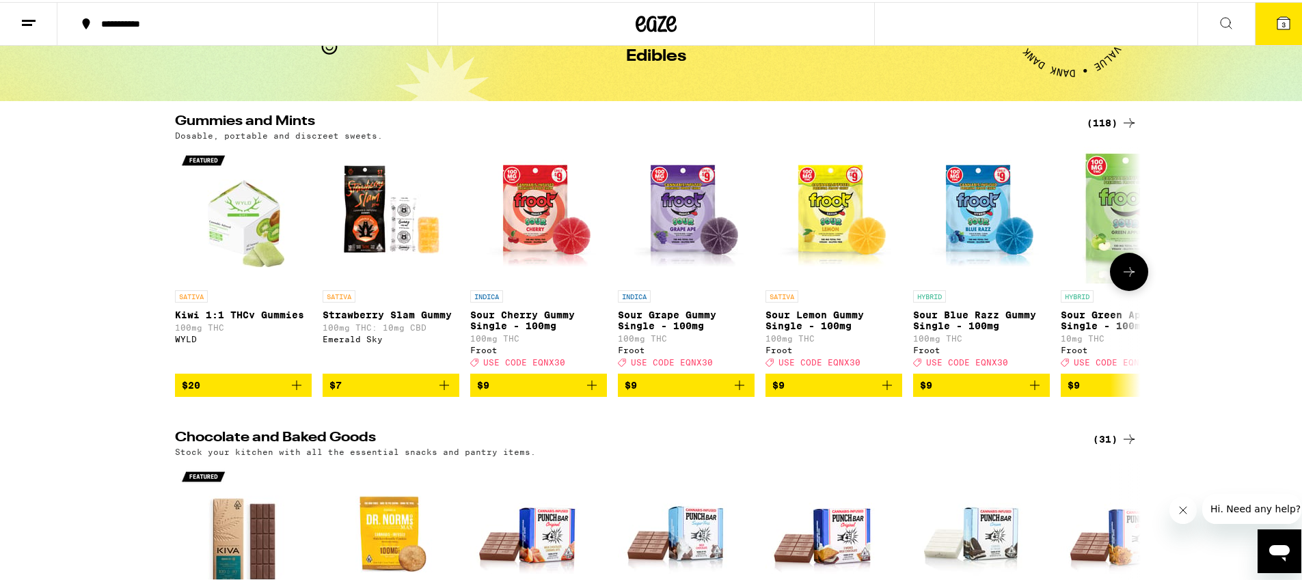
click at [1132, 262] on icon at bounding box center [1129, 270] width 16 height 16
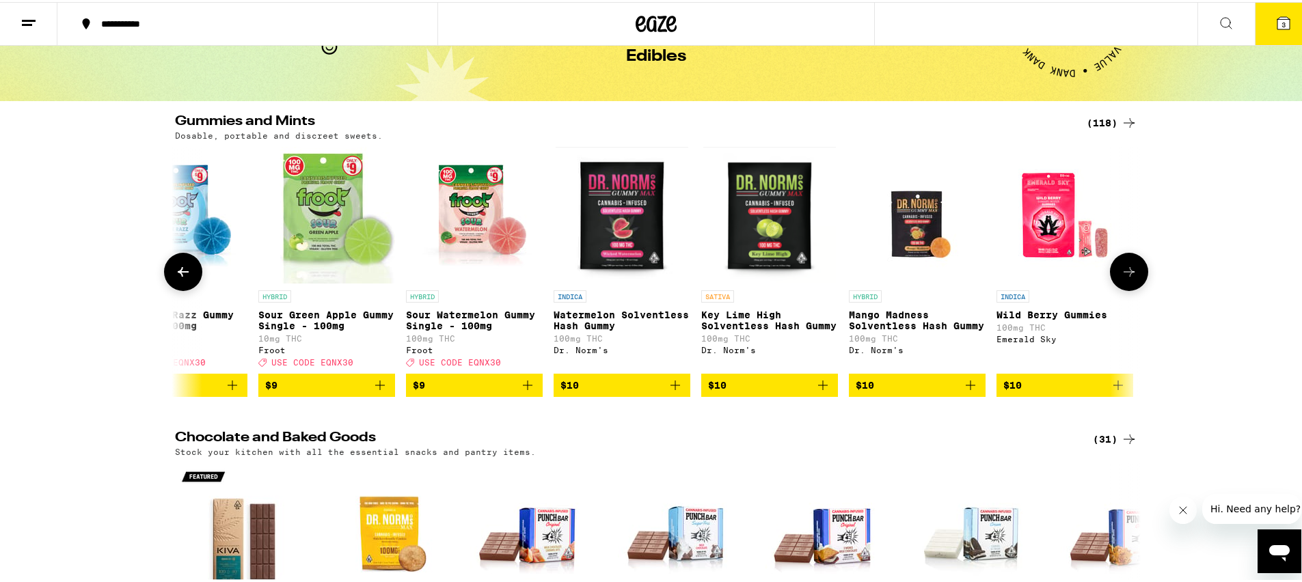
scroll to position [0, 813]
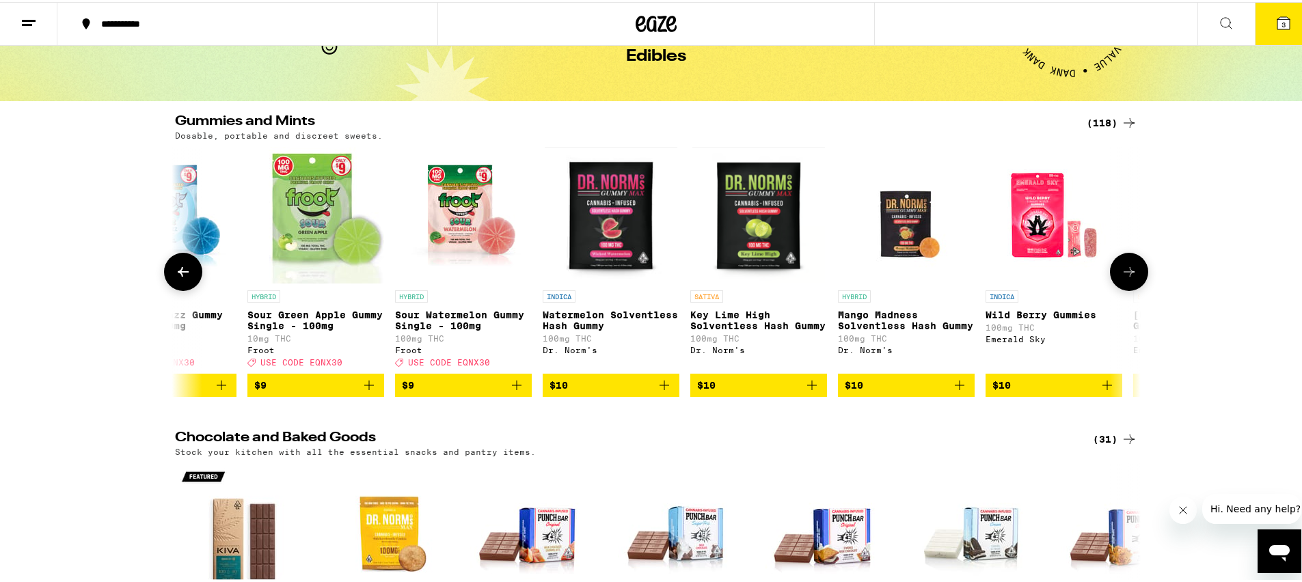
click at [1130, 262] on icon at bounding box center [1129, 270] width 16 height 16
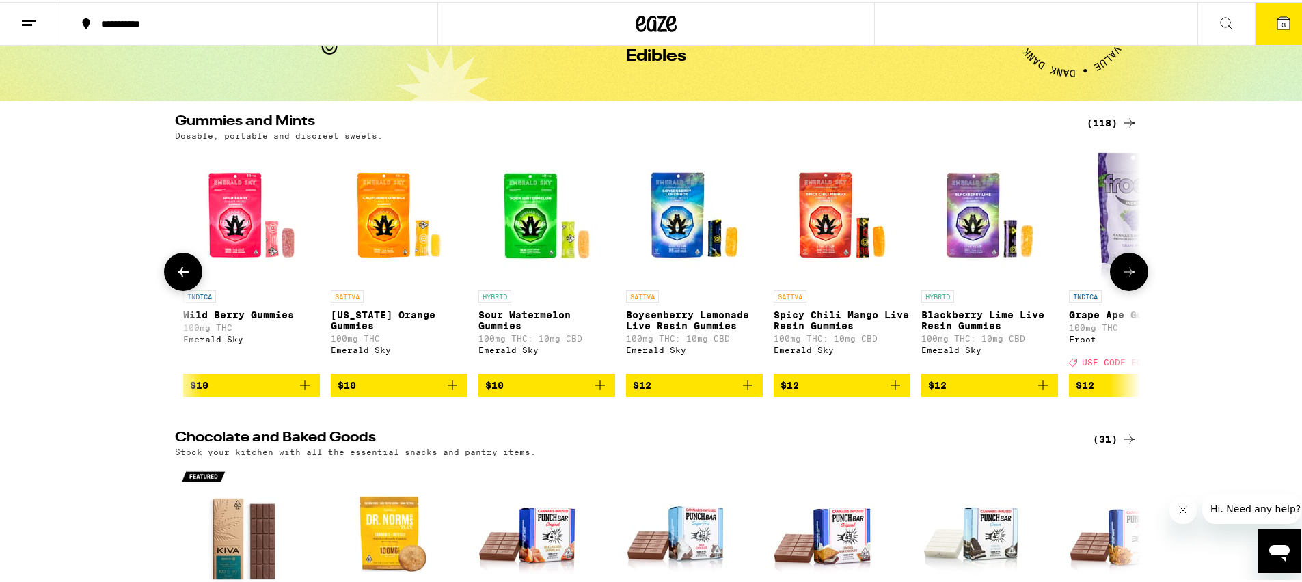
scroll to position [0, 1626]
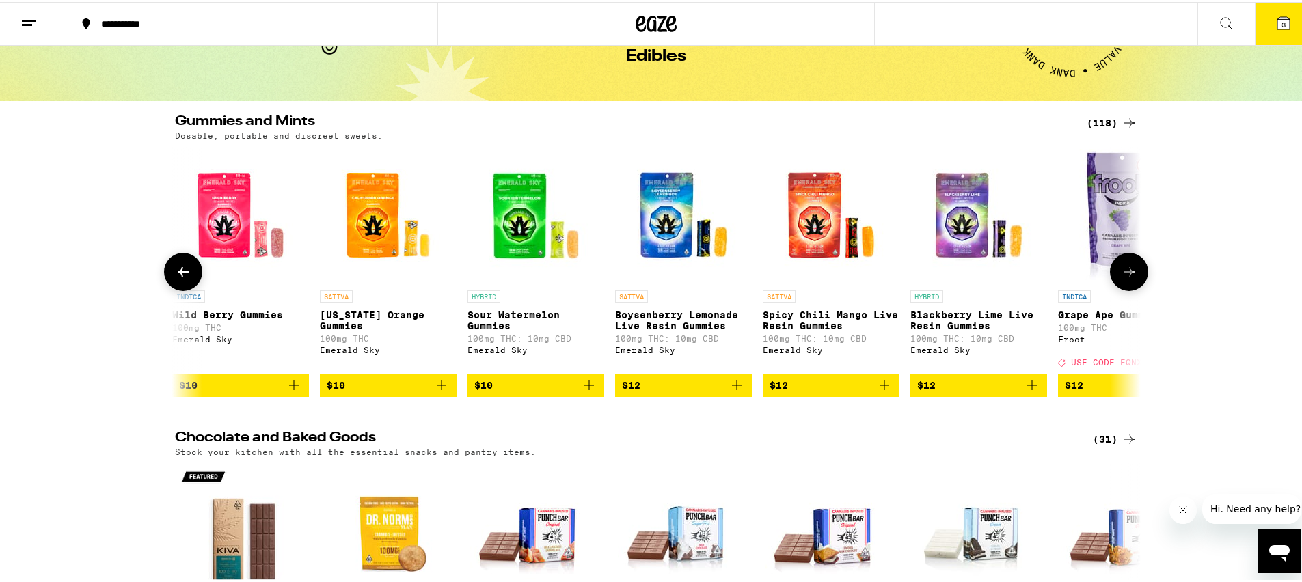
click at [1133, 258] on button at bounding box center [1129, 270] width 38 height 38
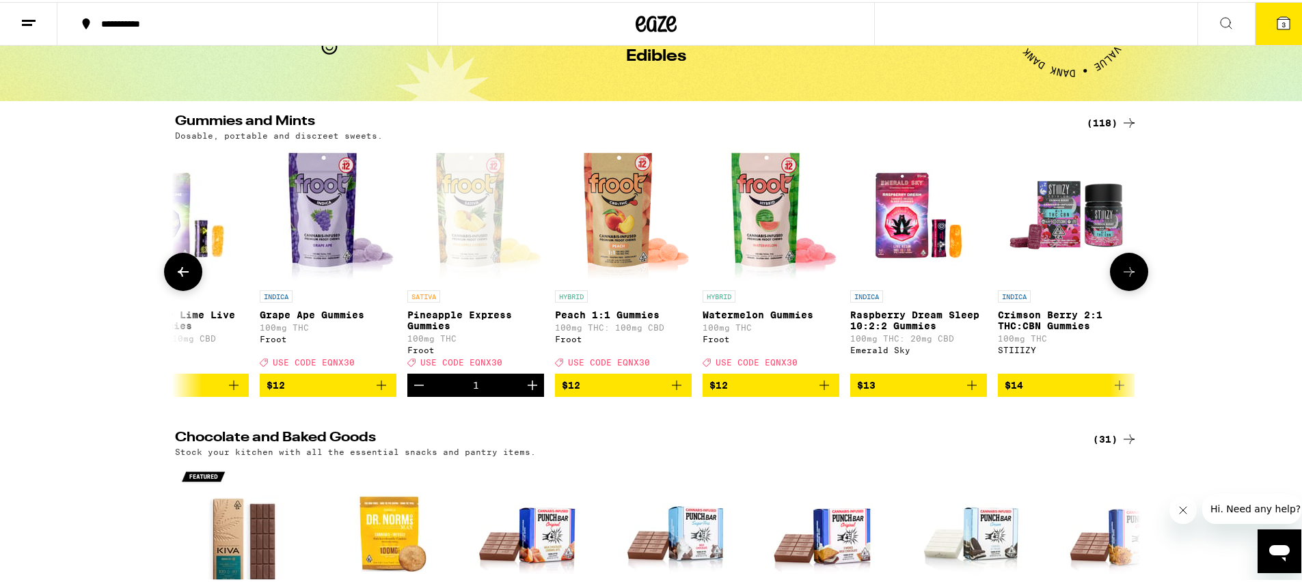
scroll to position [0, 2440]
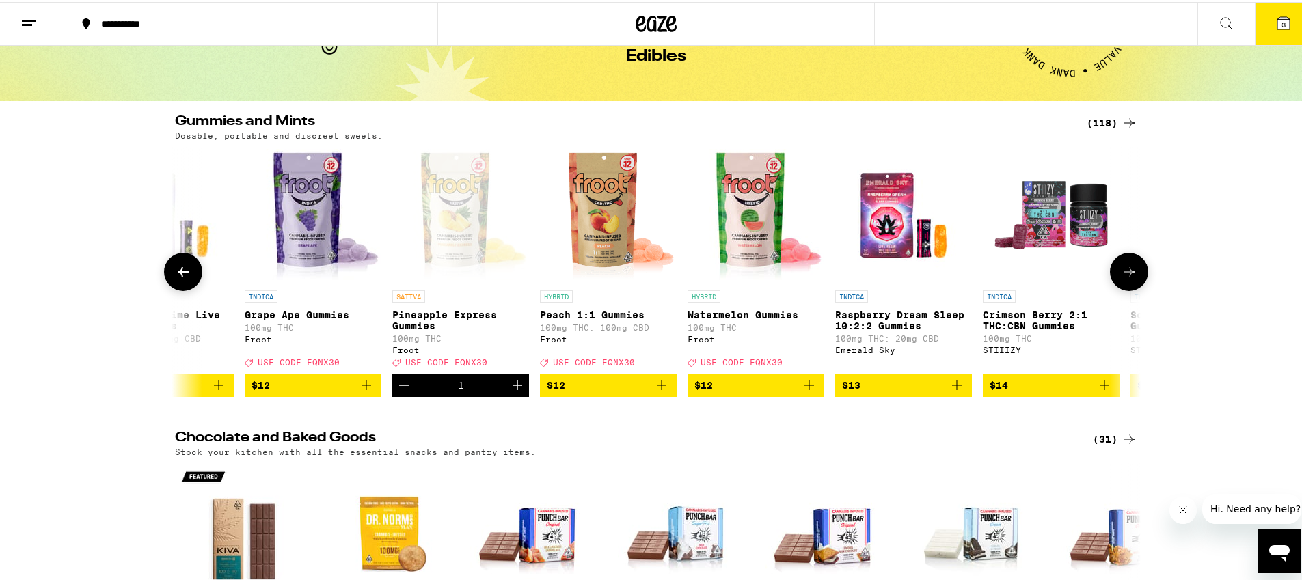
click at [180, 262] on icon at bounding box center [183, 270] width 16 height 16
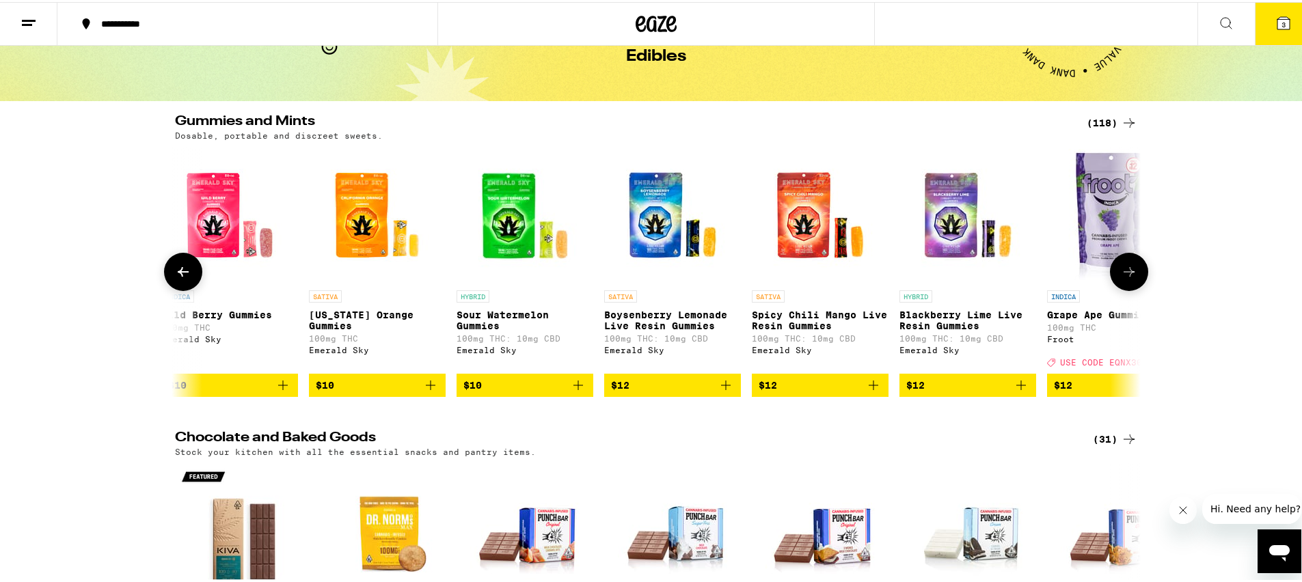
scroll to position [0, 1626]
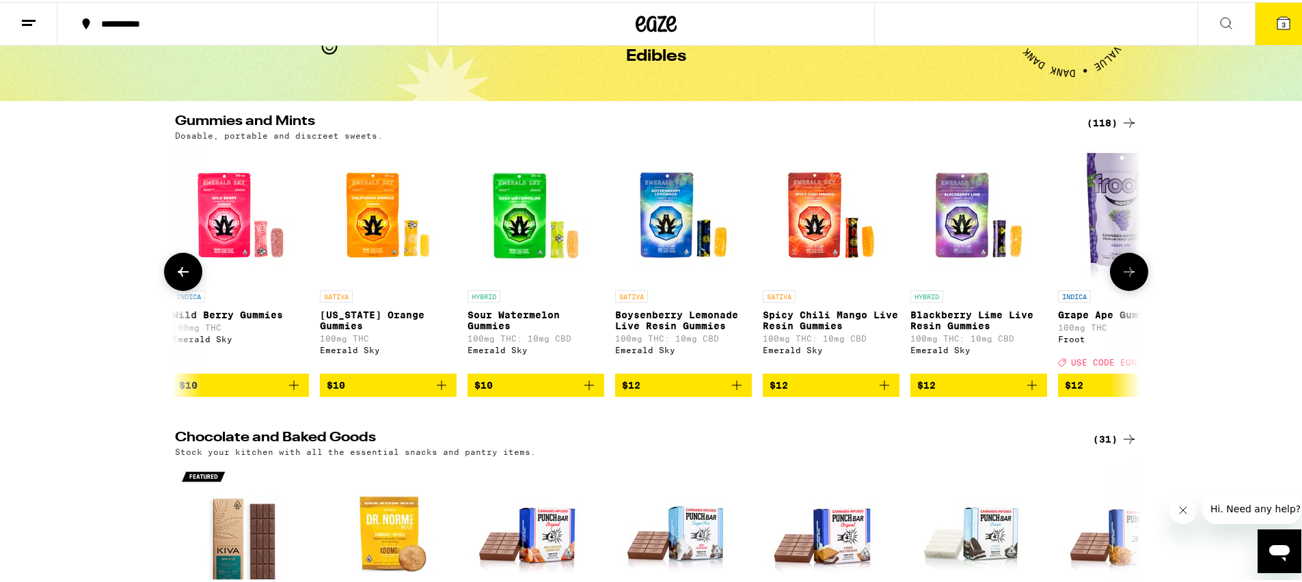
click at [1133, 251] on button at bounding box center [1129, 270] width 38 height 38
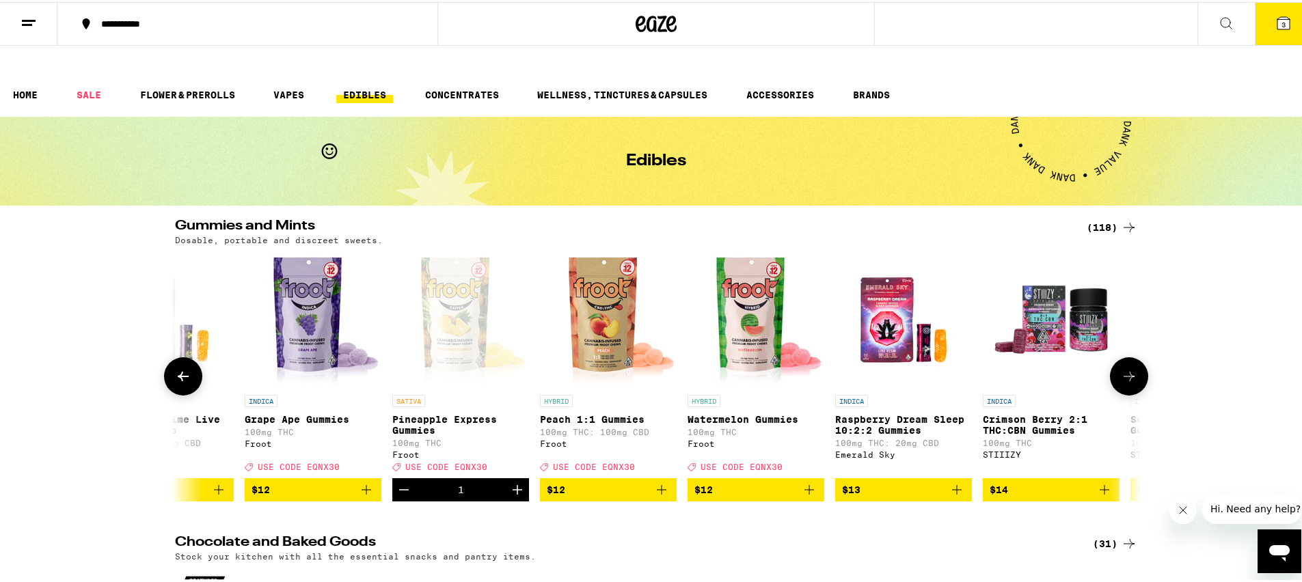
scroll to position [0, 0]
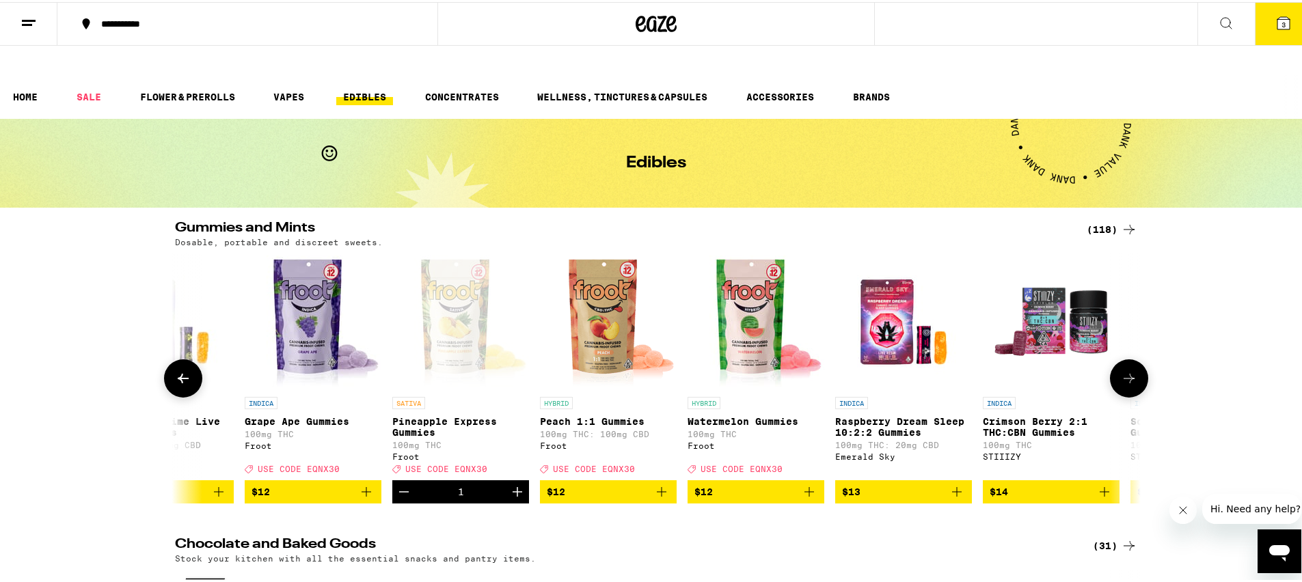
click at [1128, 368] on icon at bounding box center [1129, 376] width 16 height 16
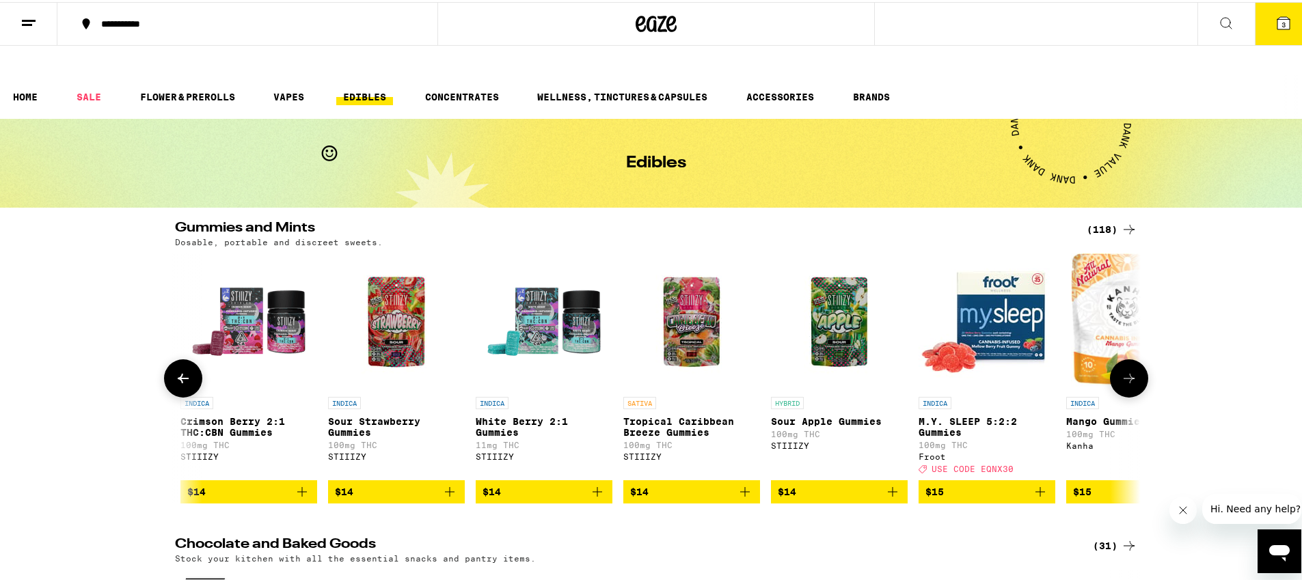
scroll to position [0, 3253]
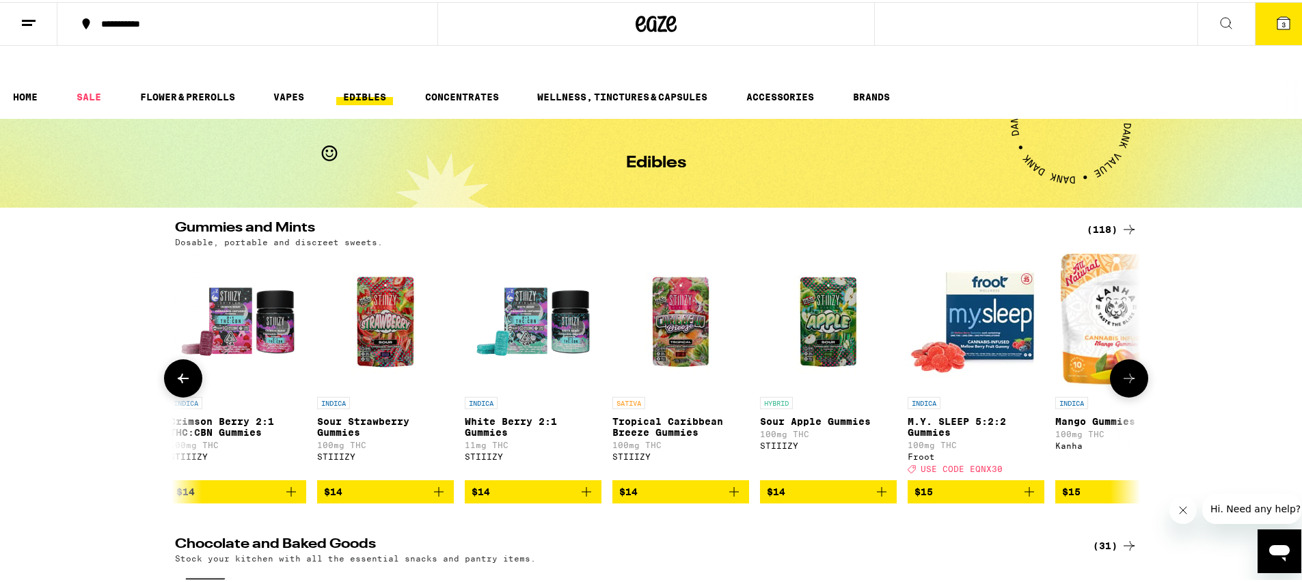
click at [178, 372] on icon at bounding box center [183, 377] width 11 height 10
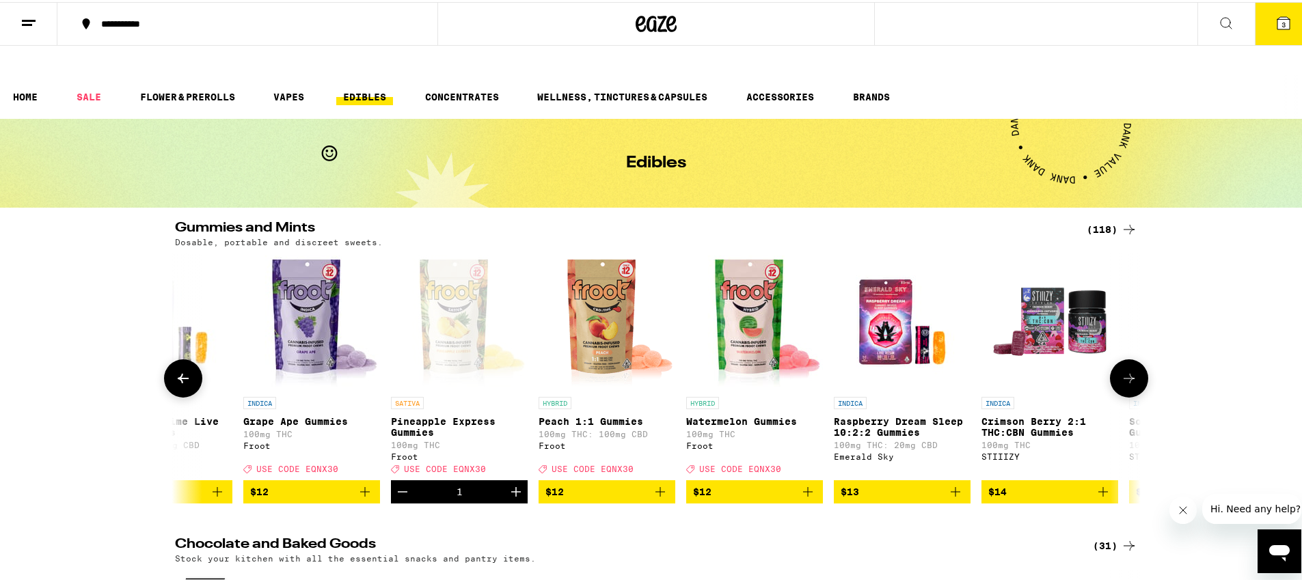
click at [178, 372] on icon at bounding box center [183, 377] width 11 height 10
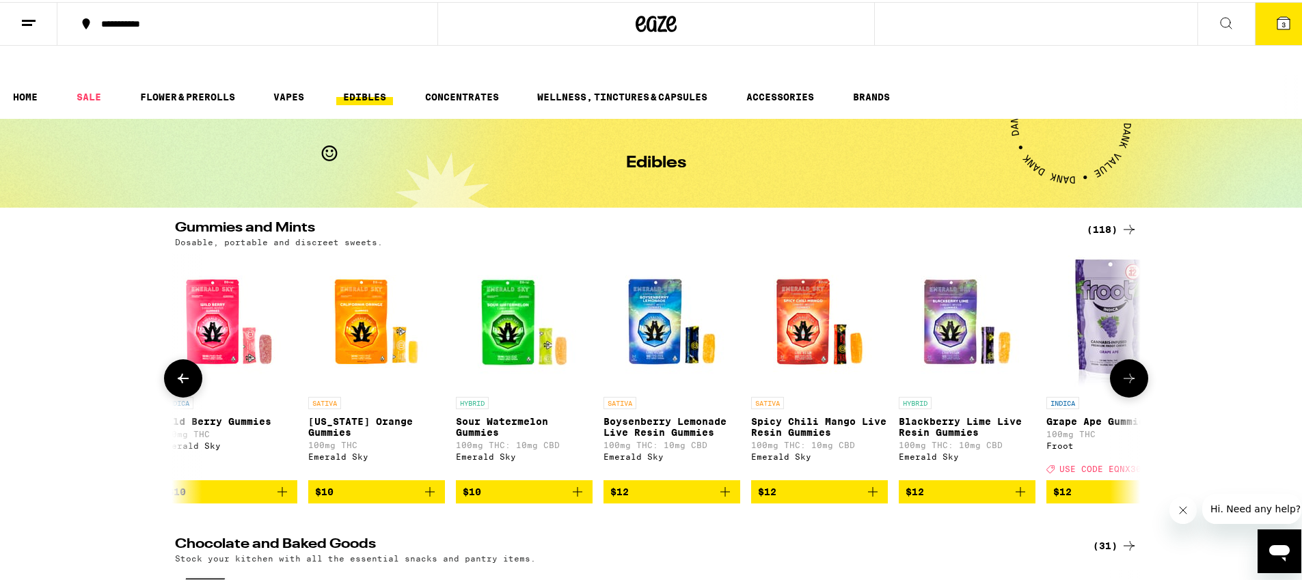
scroll to position [0, 1627]
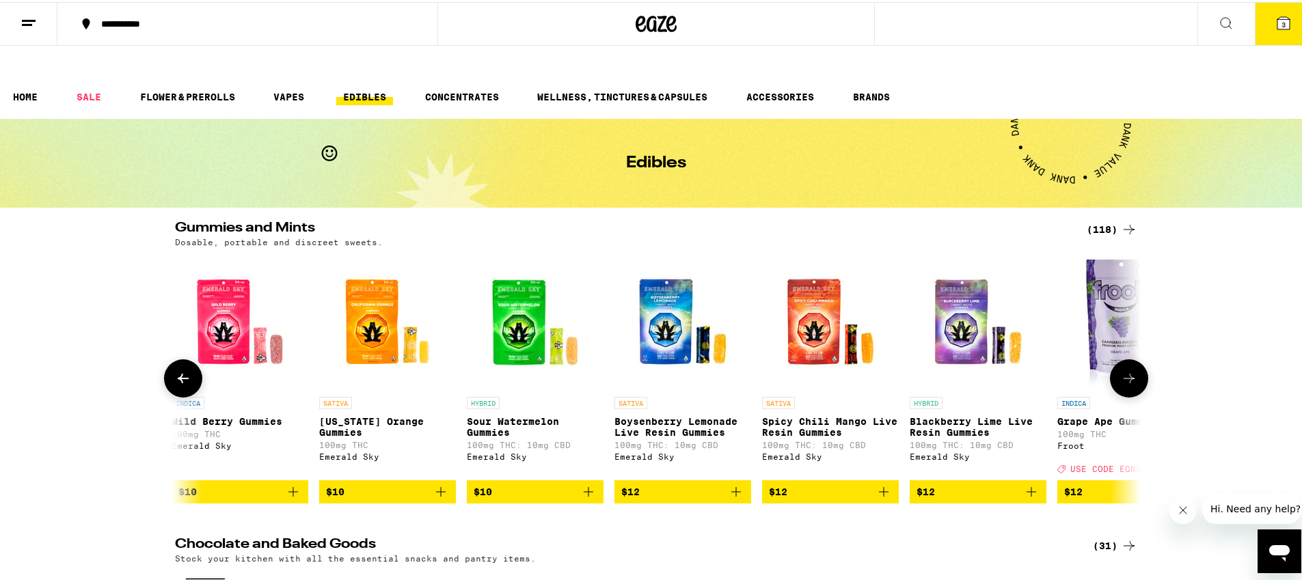
click at [1123, 368] on icon at bounding box center [1129, 376] width 16 height 16
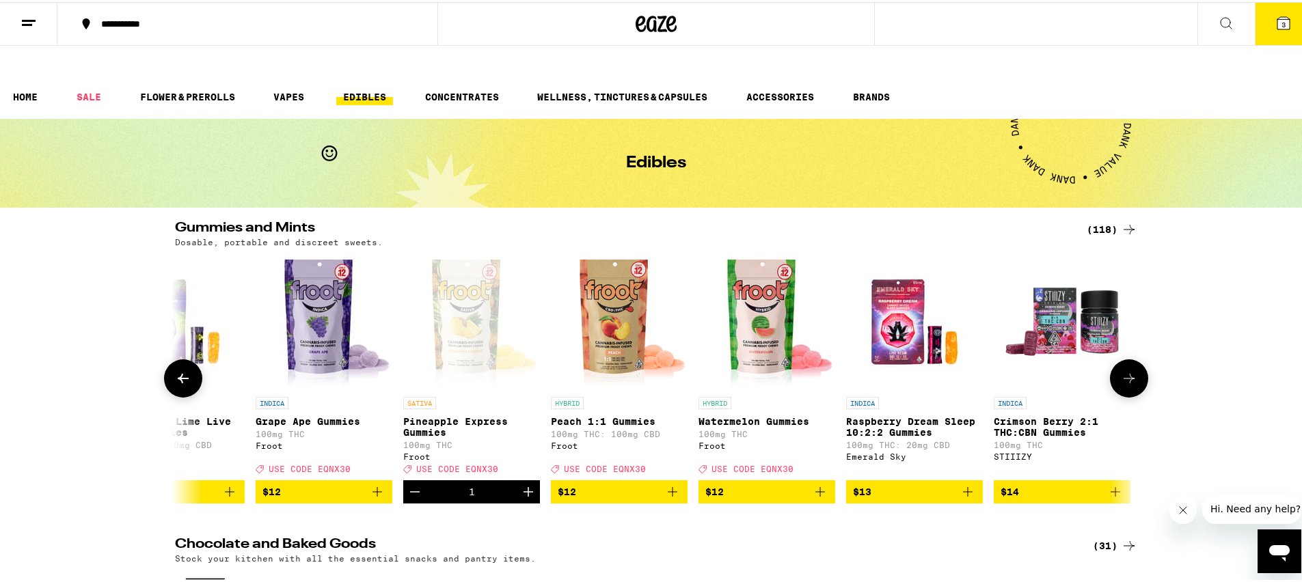
scroll to position [0, 2440]
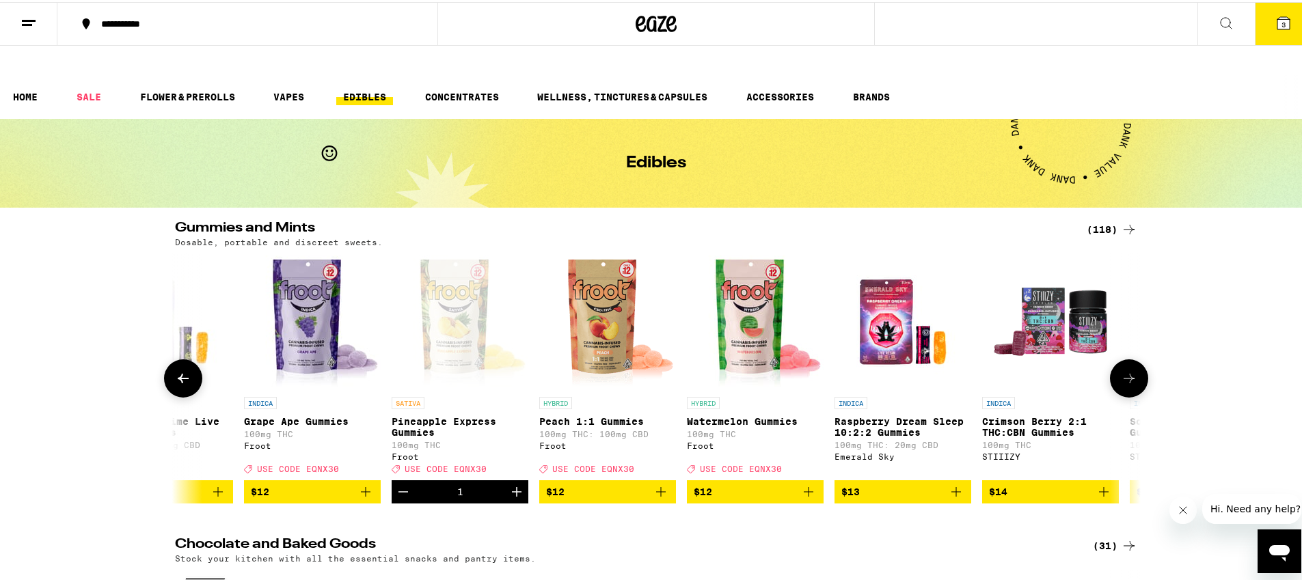
click at [186, 363] on button at bounding box center [183, 376] width 38 height 38
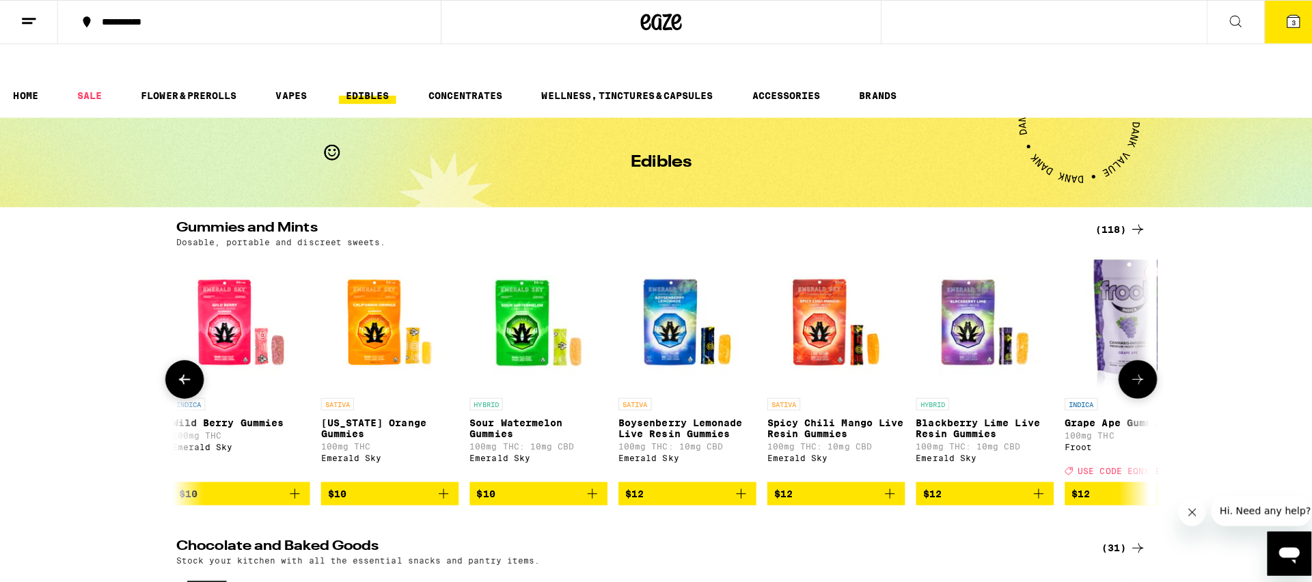
scroll to position [0, 1627]
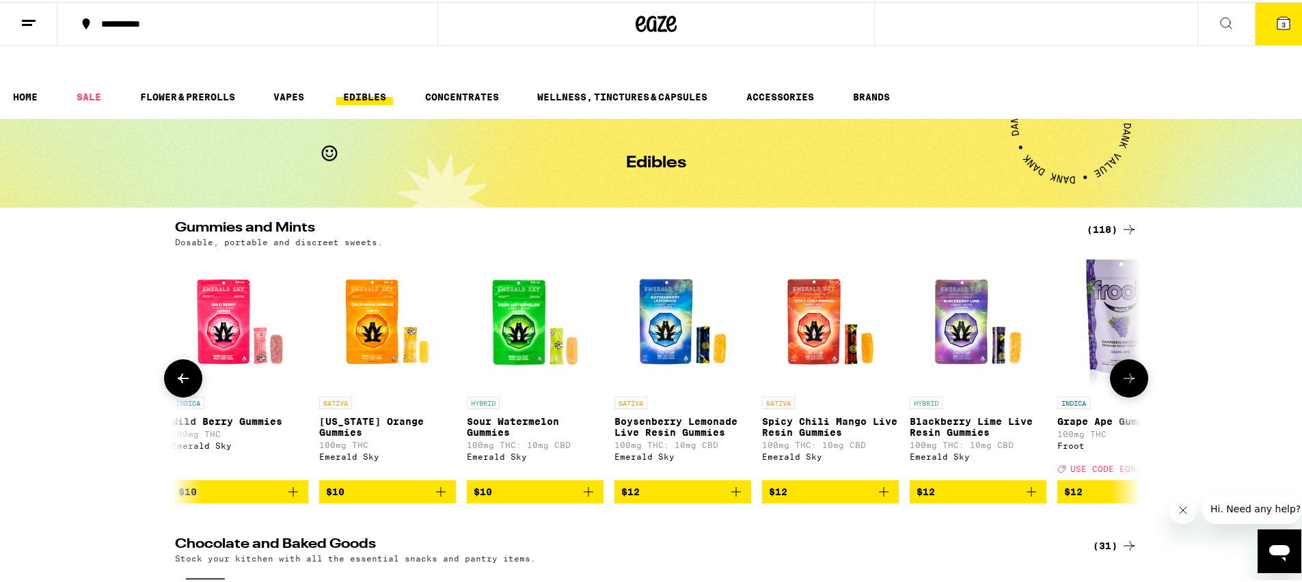
click at [735, 482] on icon "Add to bag" at bounding box center [736, 490] width 16 height 16
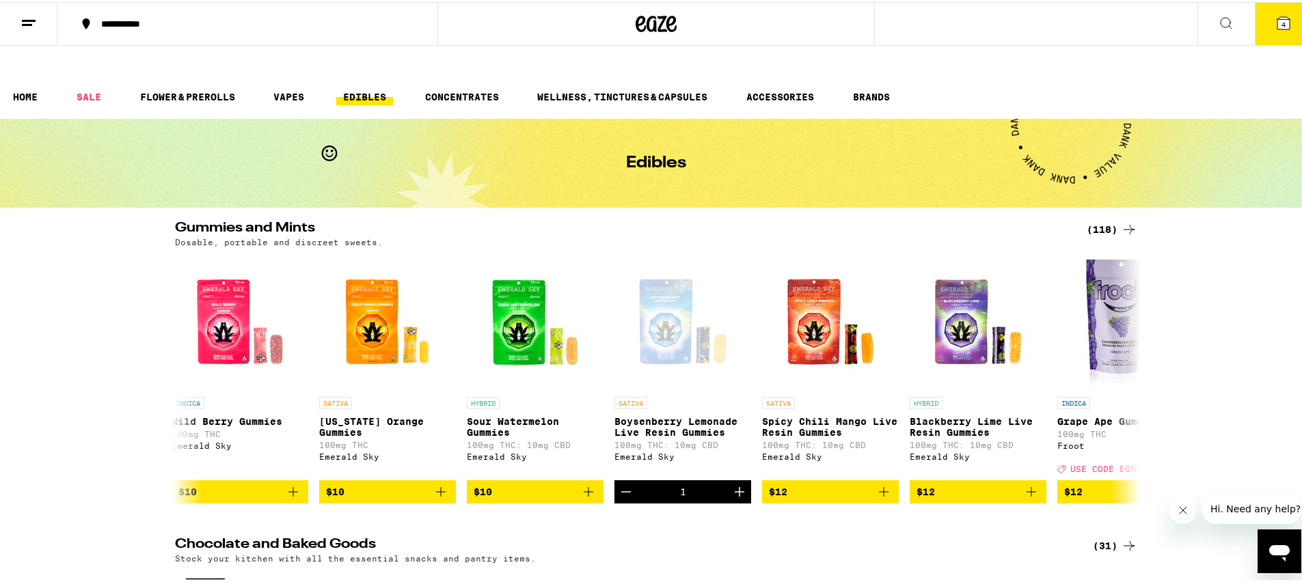
click at [1277, 16] on icon at bounding box center [1283, 21] width 12 height 12
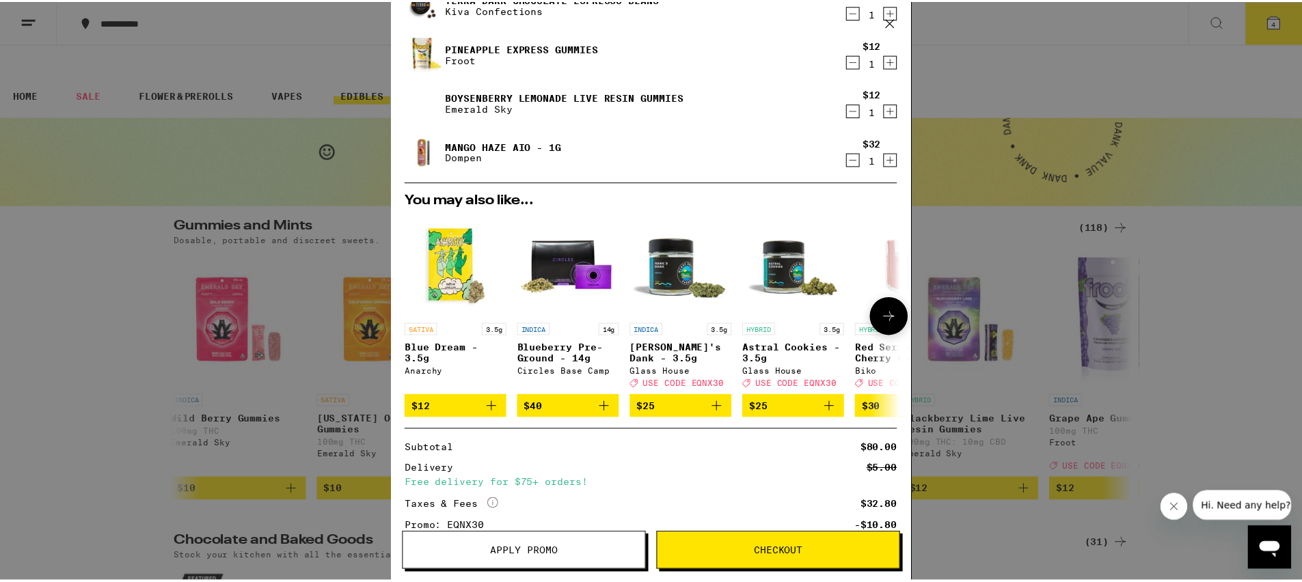
scroll to position [169, 0]
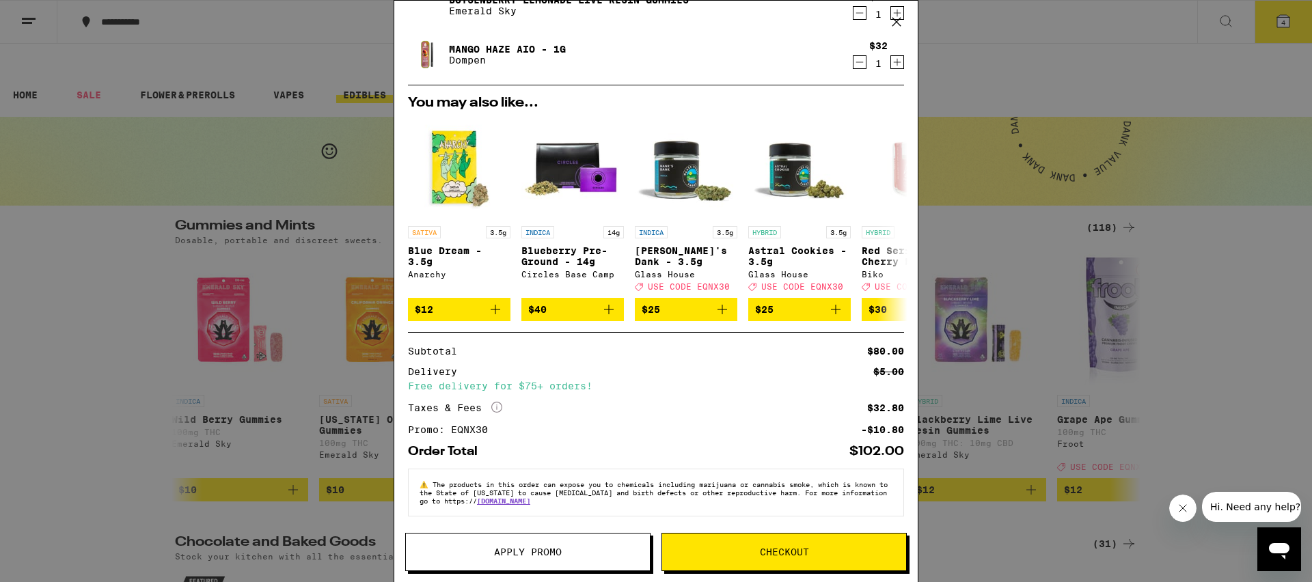
click at [752, 552] on span "Checkout" at bounding box center [784, 552] width 244 height 10
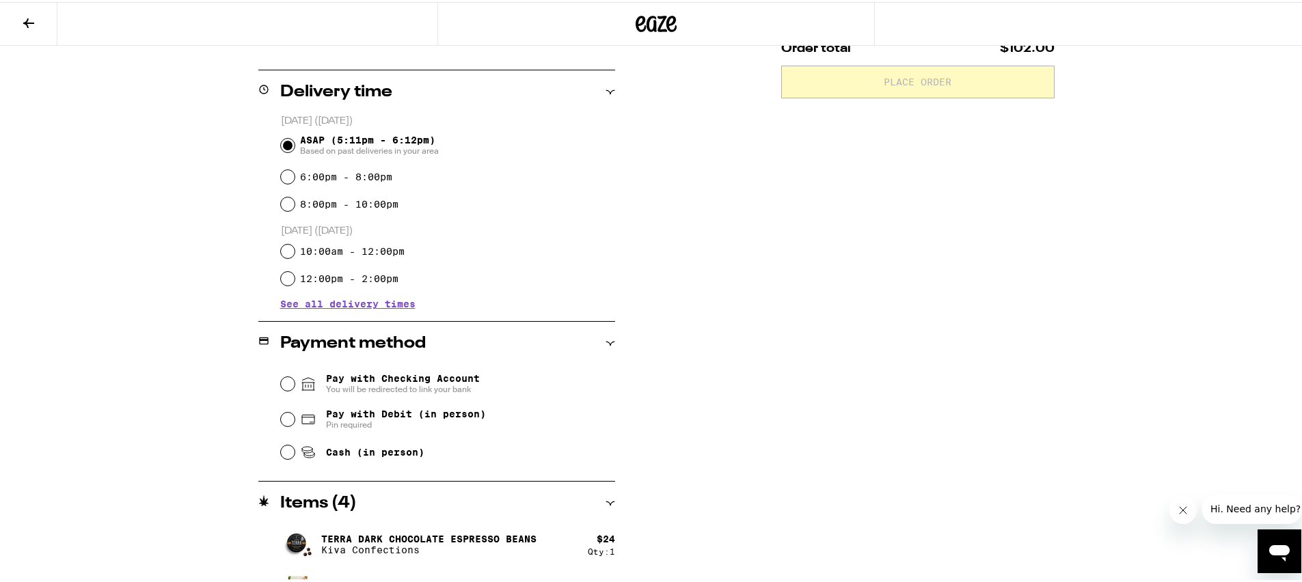
scroll to position [394, 0]
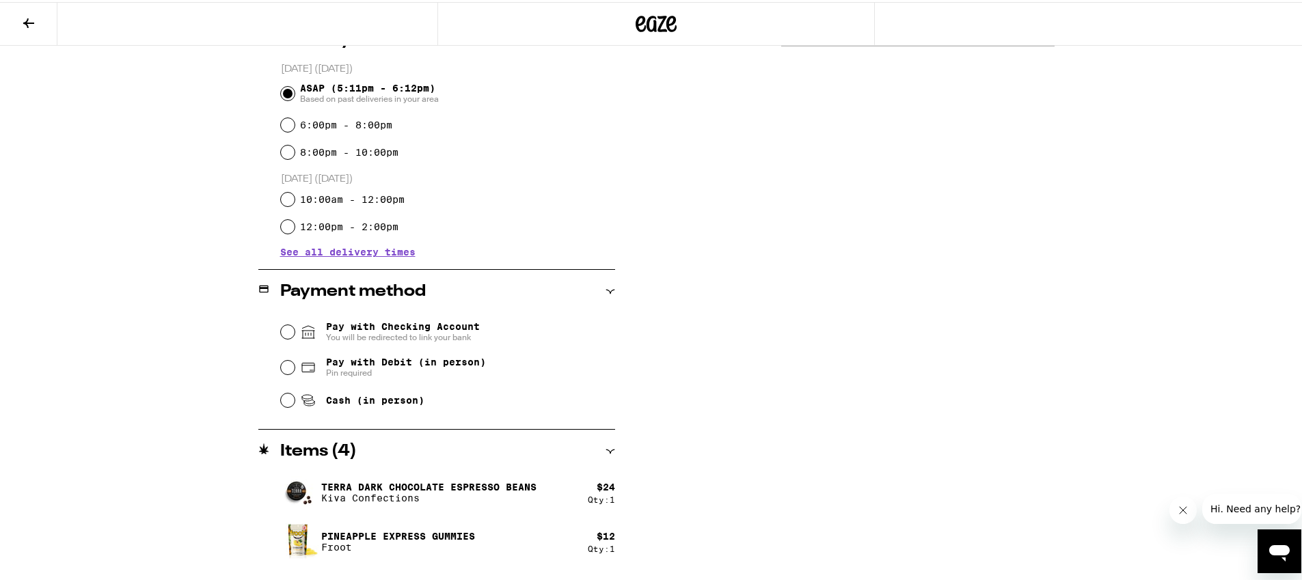
click at [383, 393] on span "Cash (in person)" at bounding box center [375, 398] width 98 height 11
click at [295, 392] on input "Cash (in person)" at bounding box center [288, 399] width 14 height 14
radio input "true"
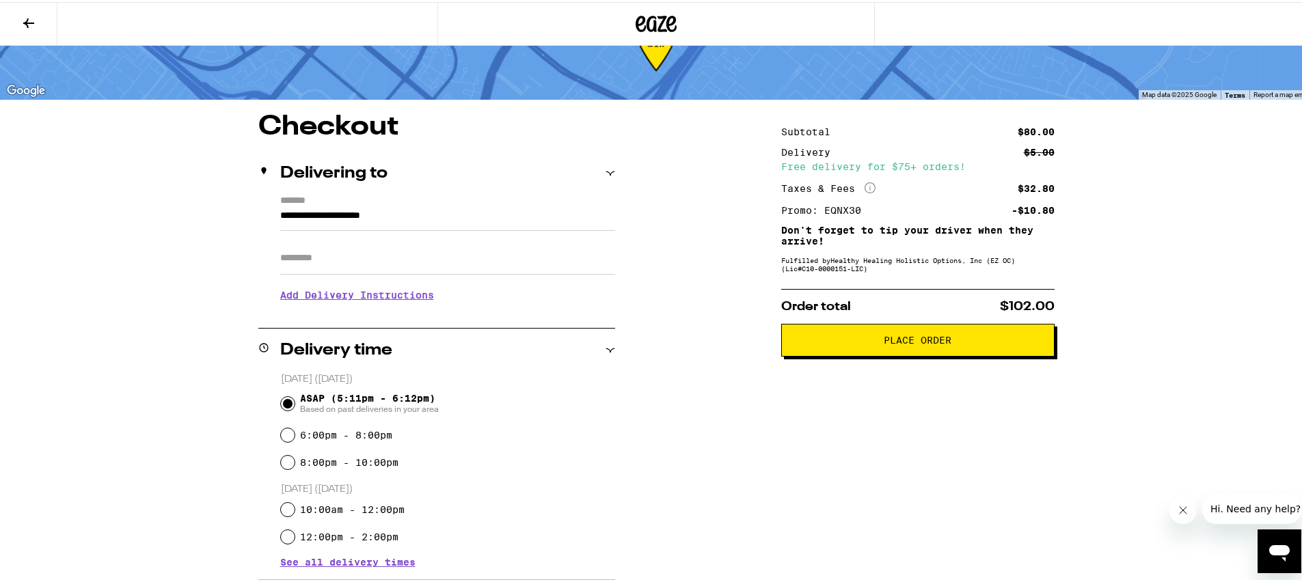
scroll to position [0, 0]
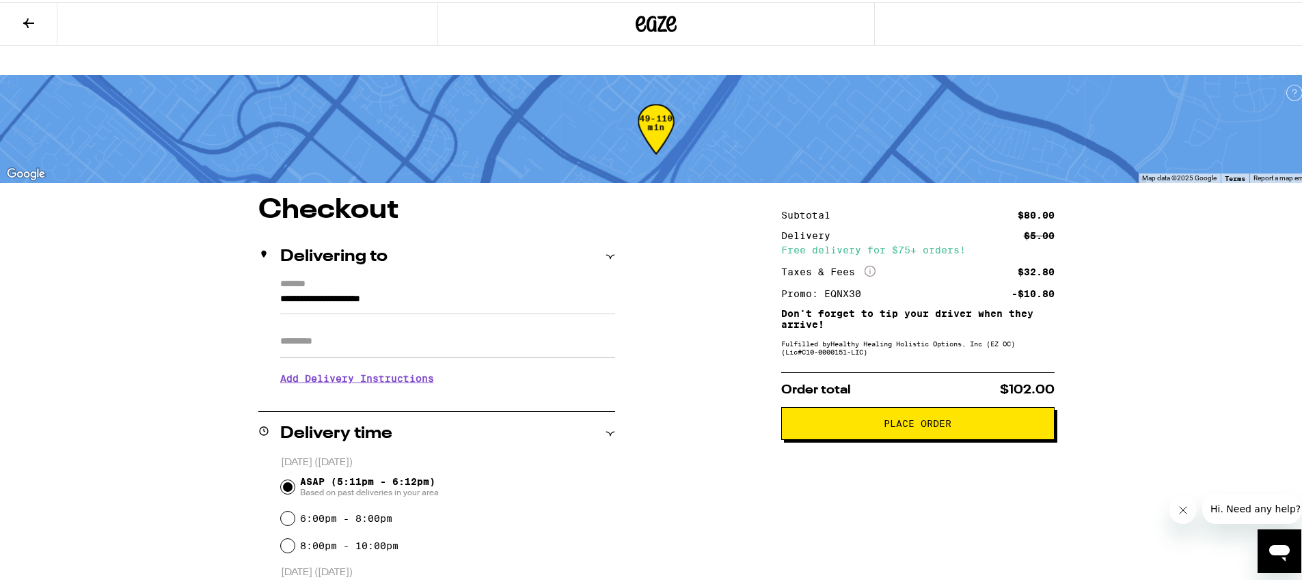
click at [846, 417] on span "Place Order" at bounding box center [918, 422] width 250 height 10
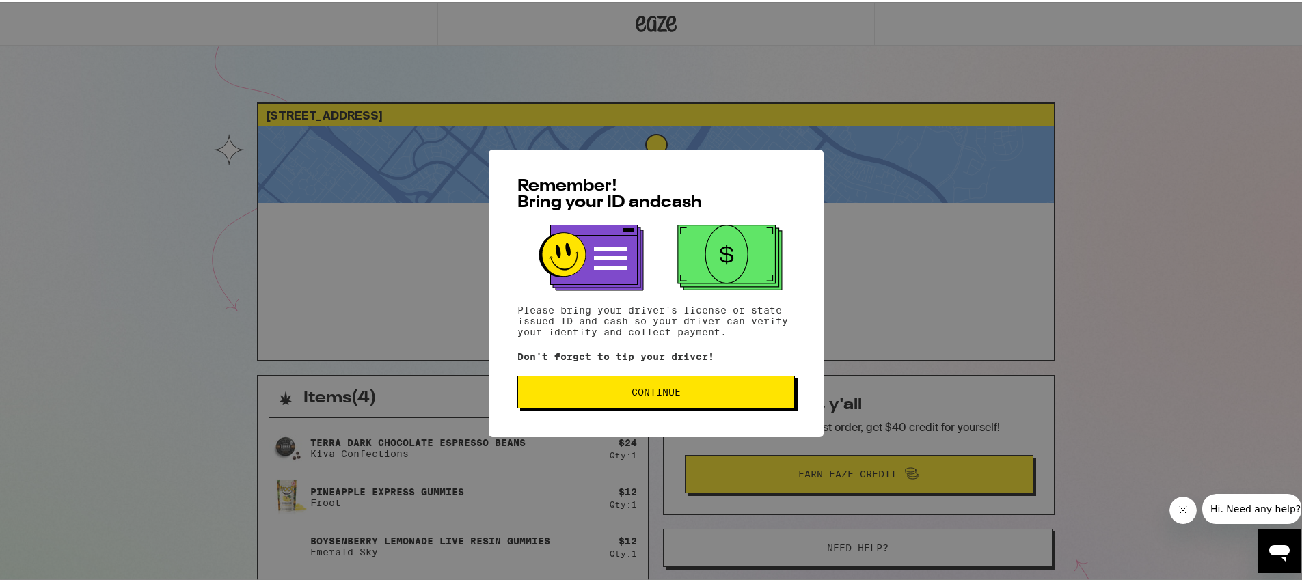
click at [733, 400] on button "Continue" at bounding box center [655, 390] width 277 height 33
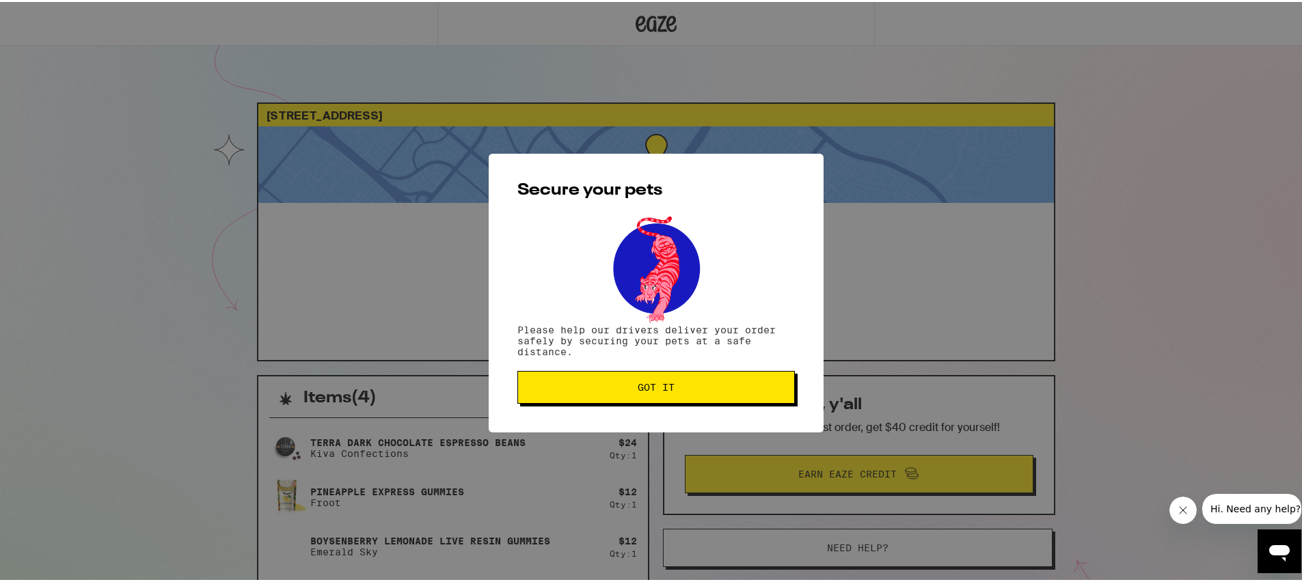
click at [734, 396] on button "Got it" at bounding box center [655, 385] width 277 height 33
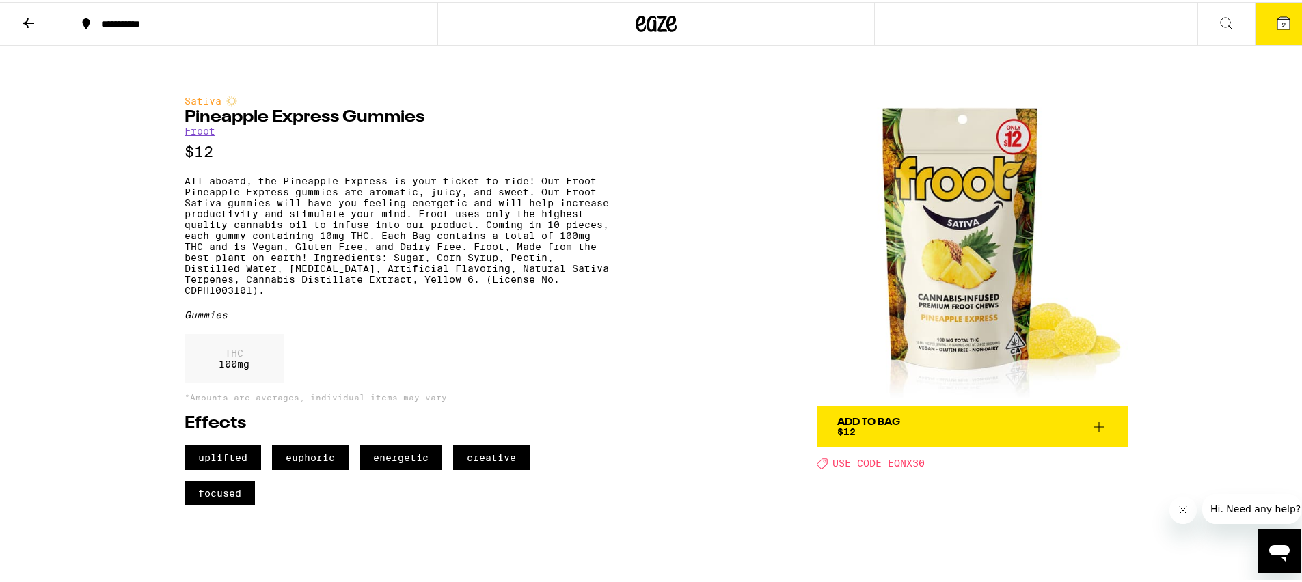
click at [908, 416] on span "Add To Bag $12" at bounding box center [972, 425] width 270 height 19
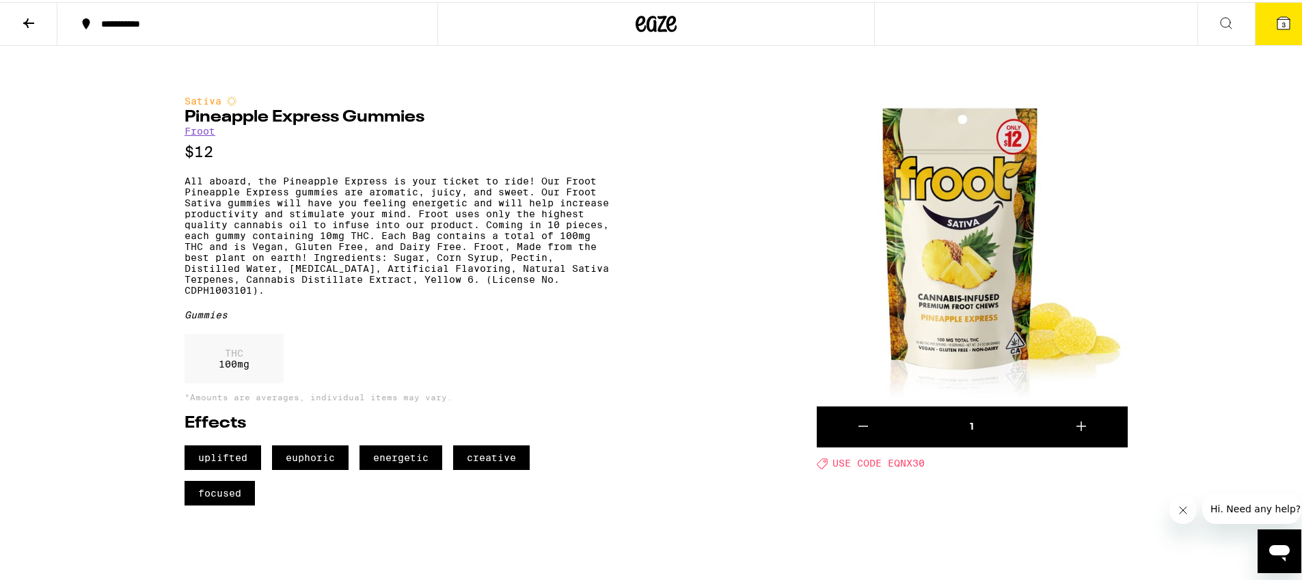
click at [968, 418] on div "1" at bounding box center [972, 425] width 124 height 14
click at [1076, 420] on icon at bounding box center [1081, 425] width 10 height 10
click at [860, 416] on icon at bounding box center [863, 424] width 16 height 16
click at [967, 186] on img at bounding box center [972, 249] width 311 height 311
click at [983, 527] on div at bounding box center [656, 541] width 984 height 75
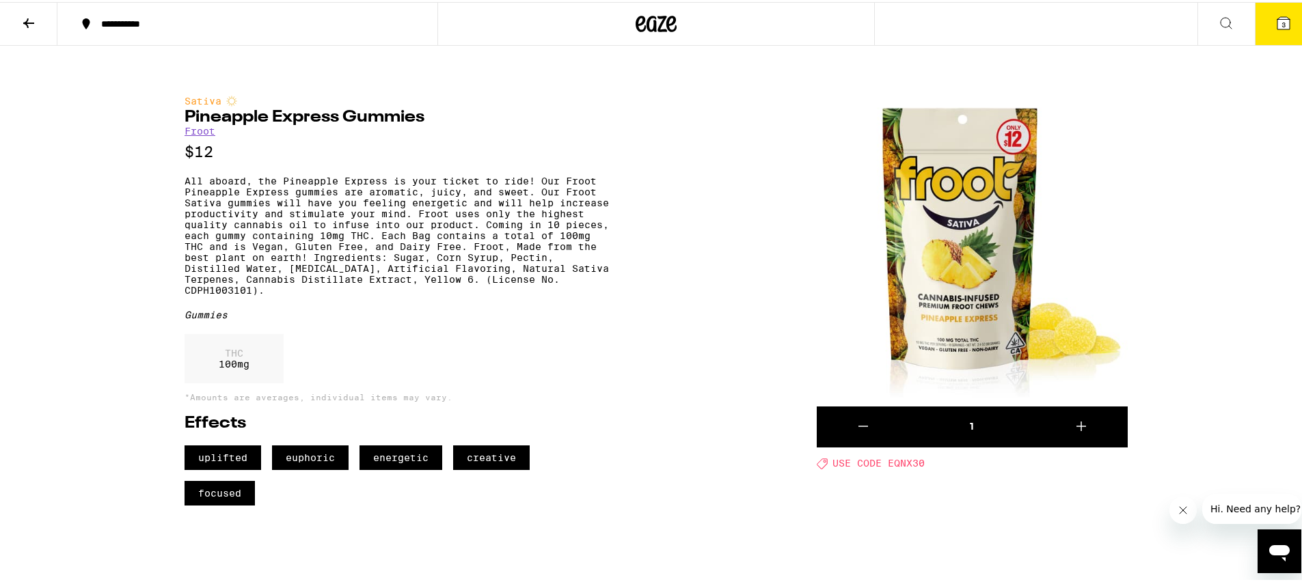
drag, startPoint x: 862, startPoint y: 490, endPoint x: 949, endPoint y: 482, distance: 86.4
click at [879, 487] on div "Sativa Pineapple Express Gummies Froot $12 All aboard, the Pineapple Express is…" at bounding box center [656, 288] width 984 height 431
drag, startPoint x: 949, startPoint y: 482, endPoint x: 542, endPoint y: 288, distance: 450.9
click at [947, 482] on div "Sativa Pineapple Express Gummies Froot $12 All aboard, the Pineapple Express is…" at bounding box center [656, 288] width 984 height 431
